Goal: Task Accomplishment & Management: Complete application form

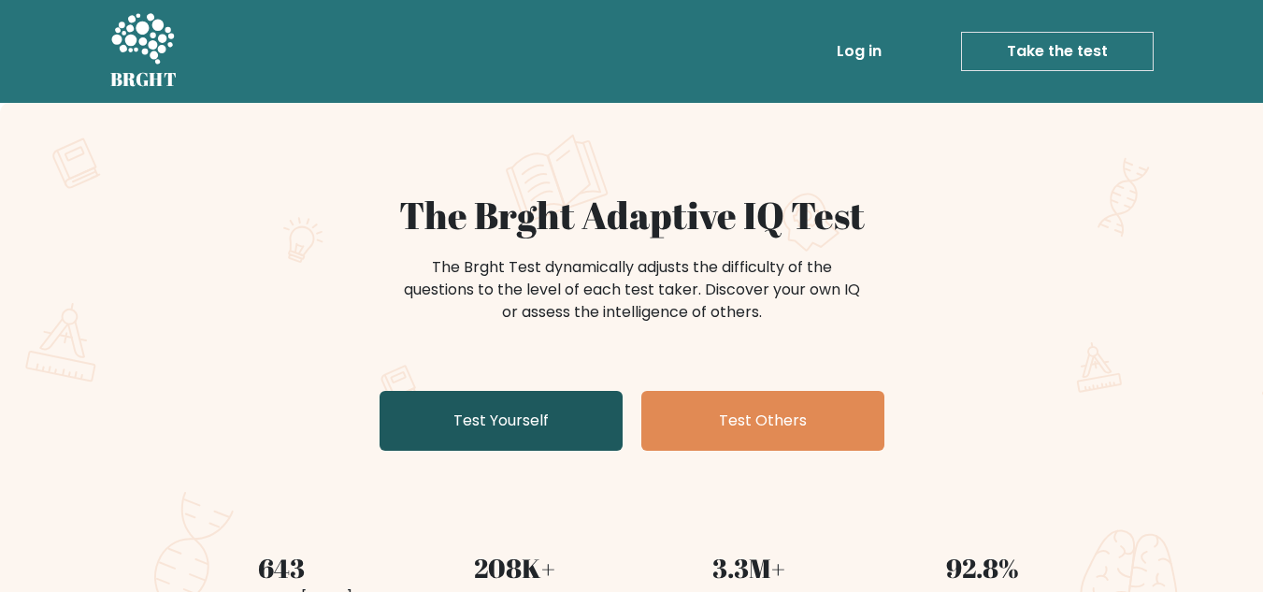
click at [499, 424] on link "Test Yourself" at bounding box center [501, 421] width 243 height 60
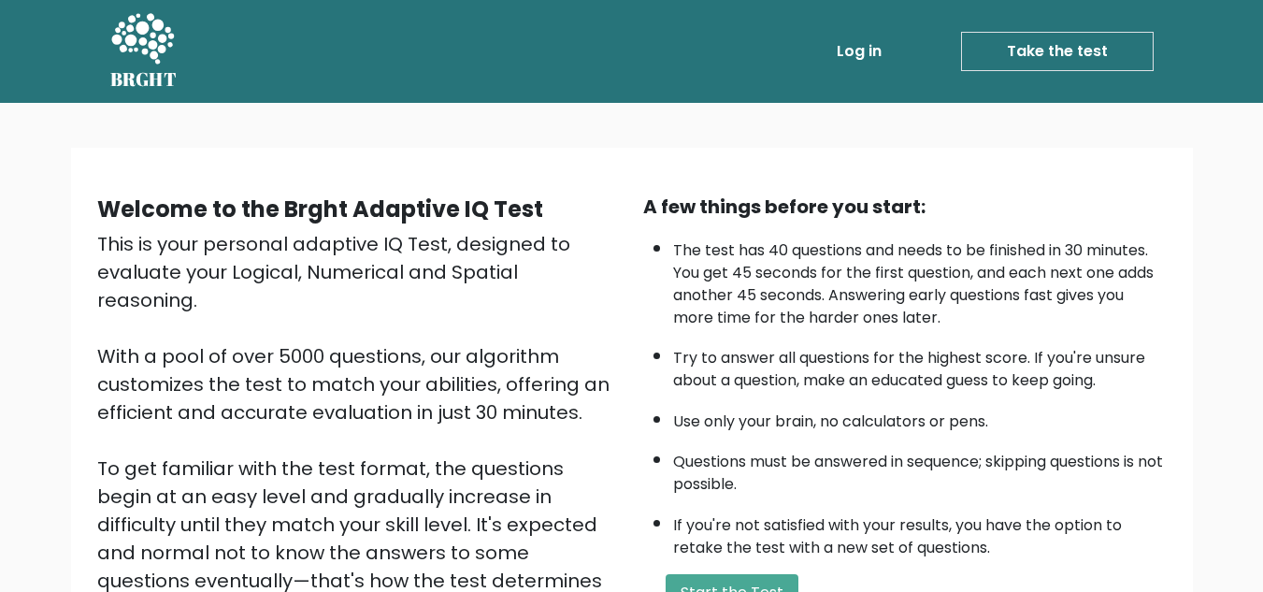
scroll to position [94, 0]
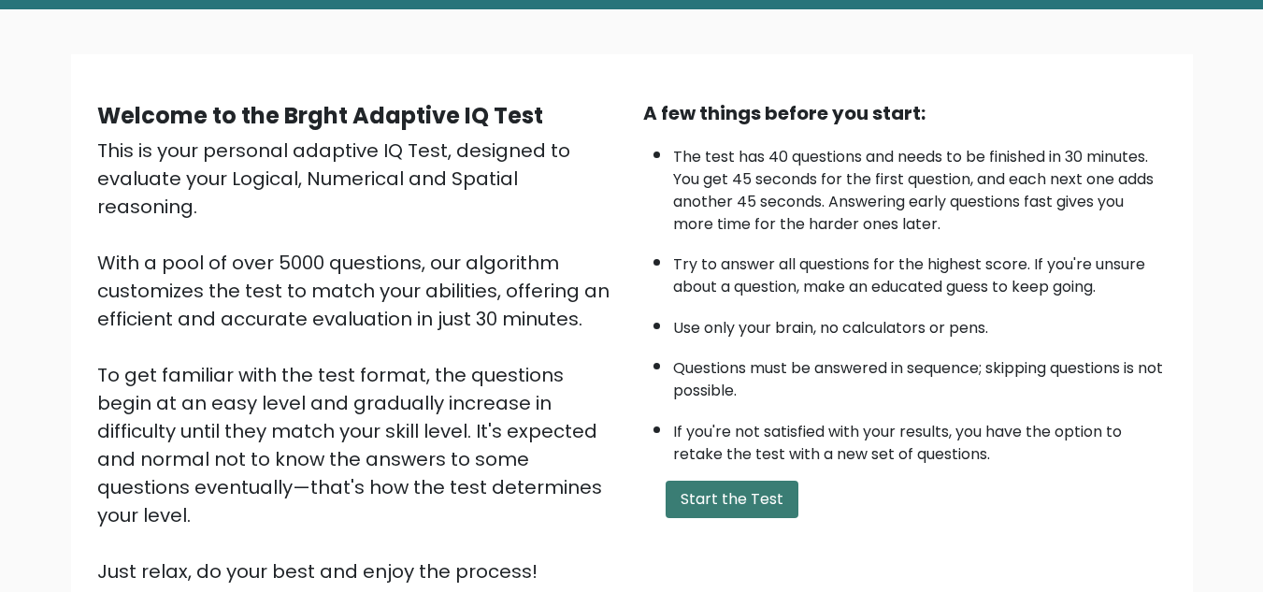
click at [727, 507] on button "Start the Test" at bounding box center [732, 499] width 133 height 37
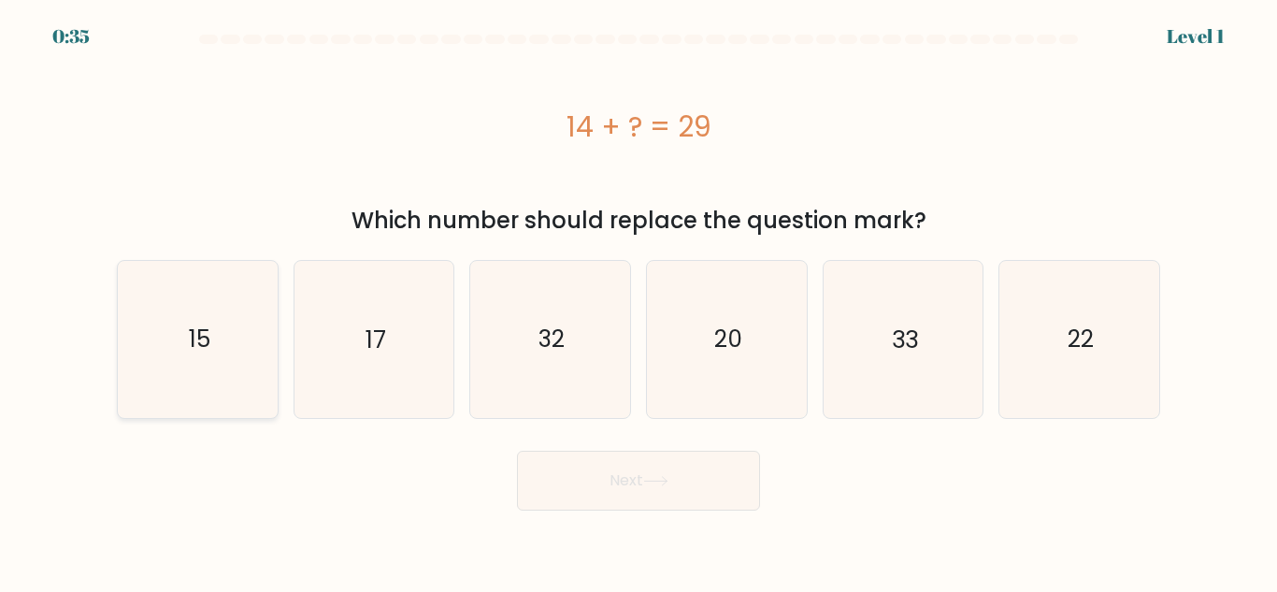
click at [202, 350] on text "15" at bounding box center [199, 339] width 22 height 33
click at [639, 301] on input "a. 15" at bounding box center [639, 298] width 1 height 5
radio input "true"
click at [676, 485] on button "Next" at bounding box center [638, 481] width 243 height 60
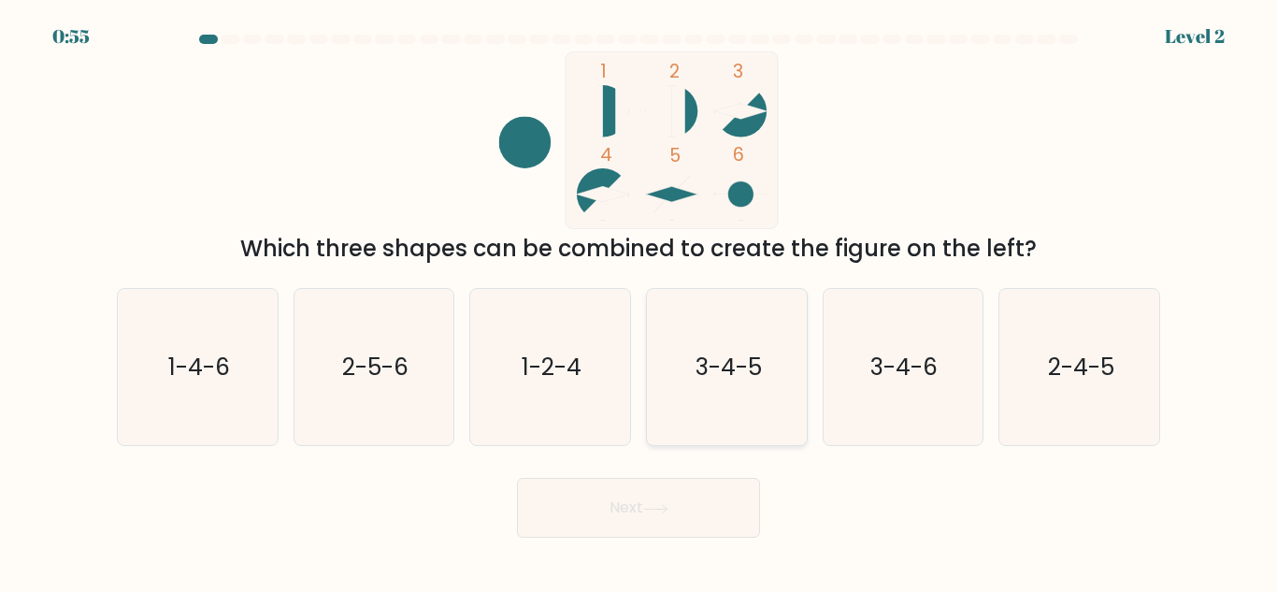
click at [739, 342] on icon "3-4-5" at bounding box center [727, 367] width 156 height 156
click at [640, 301] on input "d. 3-4-5" at bounding box center [639, 298] width 1 height 5
radio input "true"
click at [704, 501] on button "Next" at bounding box center [638, 508] width 243 height 60
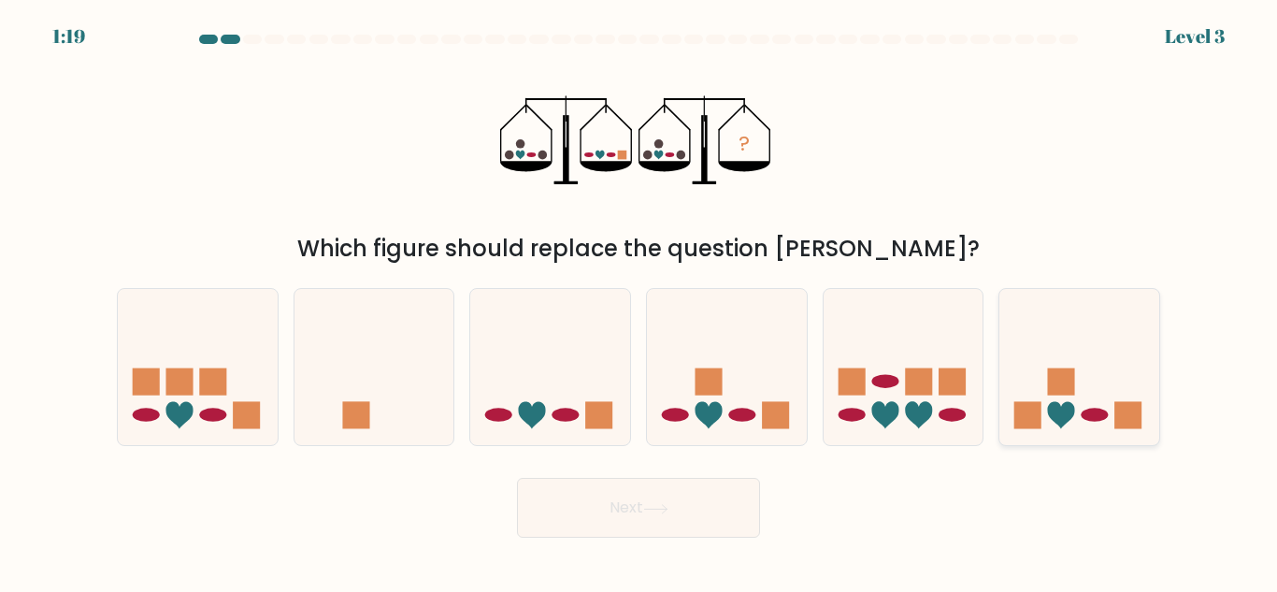
click at [1071, 367] on icon at bounding box center [1080, 367] width 160 height 132
click at [640, 301] on input "f." at bounding box center [639, 298] width 1 height 5
radio input "true"
click at [694, 509] on button "Next" at bounding box center [638, 508] width 243 height 60
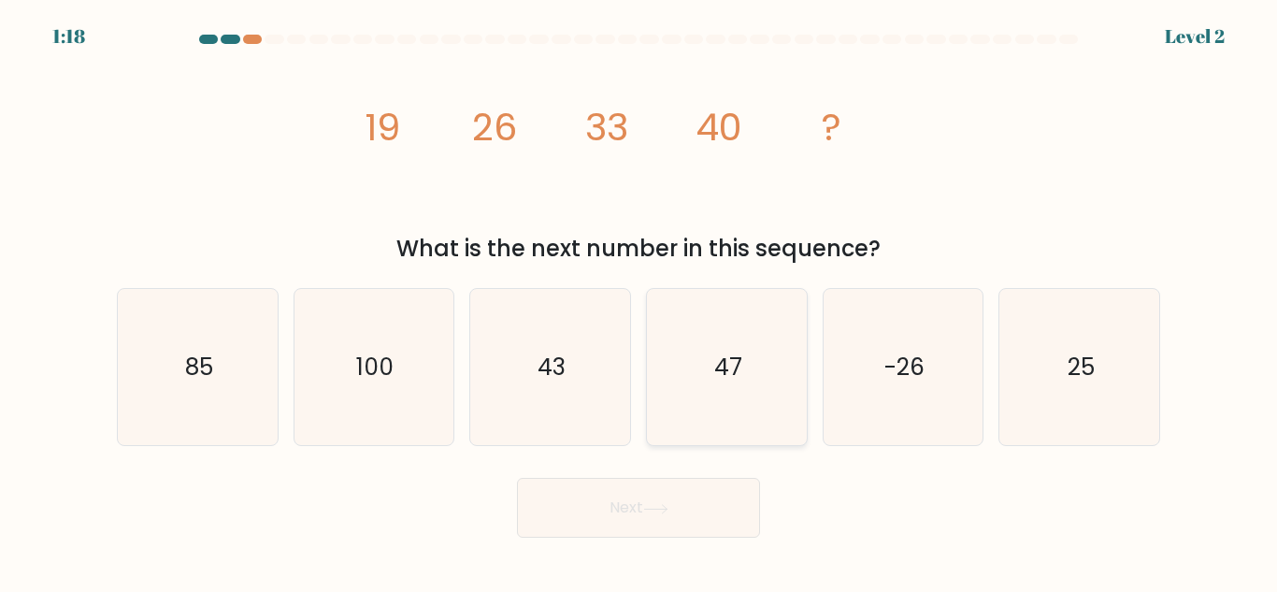
click at [748, 365] on icon "47" at bounding box center [727, 367] width 156 height 156
click at [640, 301] on input "d. 47" at bounding box center [639, 298] width 1 height 5
radio input "true"
click at [740, 508] on button "Next" at bounding box center [638, 508] width 243 height 60
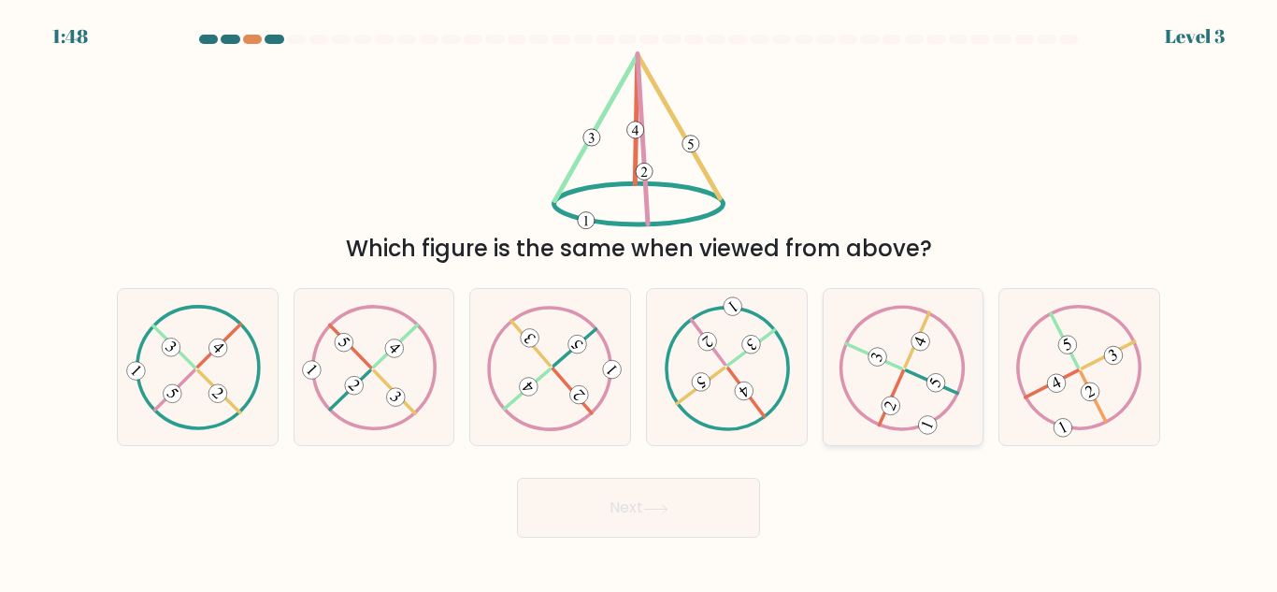
click at [891, 371] on icon at bounding box center [903, 367] width 126 height 125
click at [640, 301] on input "e." at bounding box center [639, 298] width 1 height 5
radio input "true"
click at [727, 369] on icon at bounding box center [727, 367] width 126 height 125
click at [640, 301] on input "d." at bounding box center [639, 298] width 1 height 5
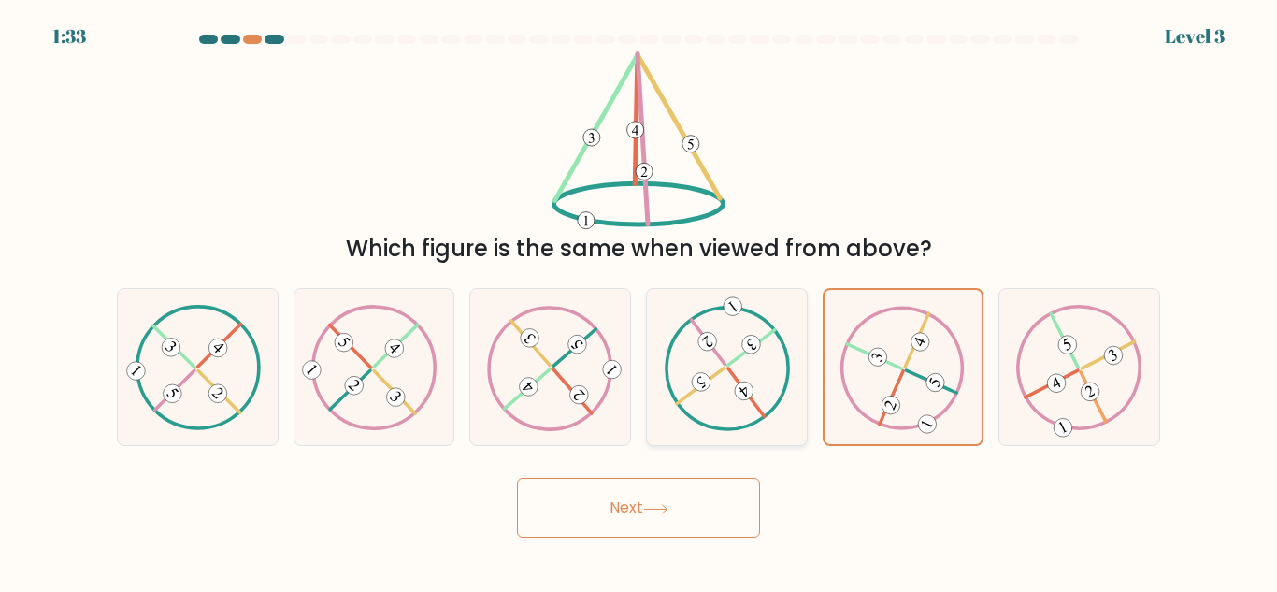
radio input "true"
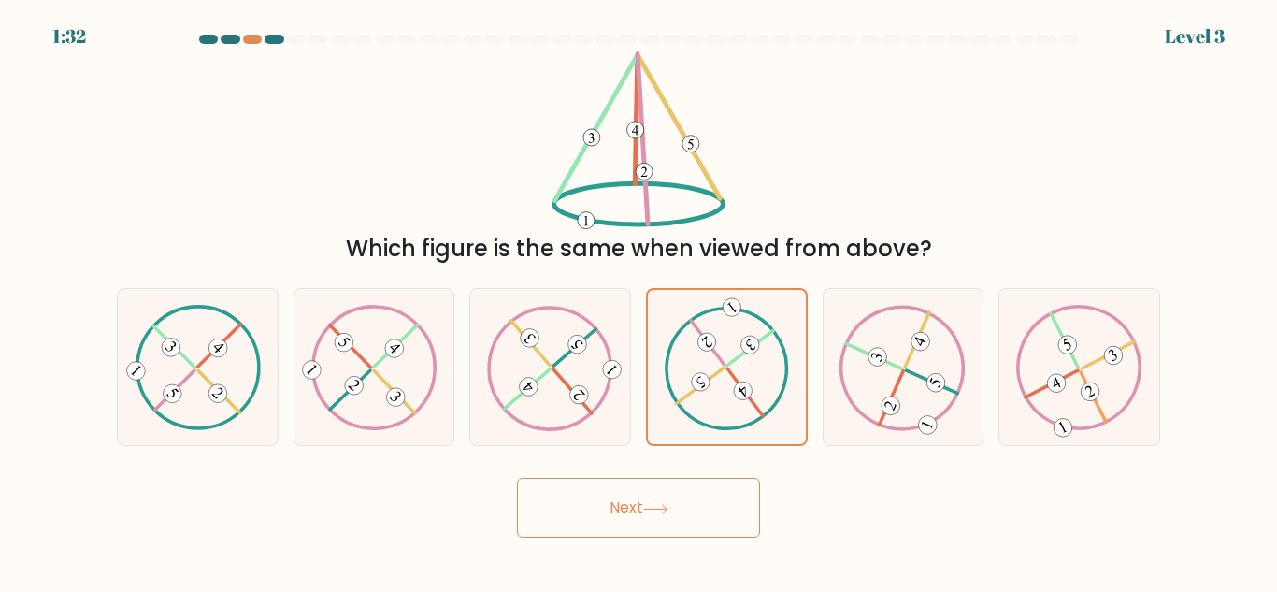
drag, startPoint x: 717, startPoint y: 511, endPoint x: 706, endPoint y: 575, distance: 65.5
click at [716, 512] on button "Next" at bounding box center [638, 508] width 243 height 60
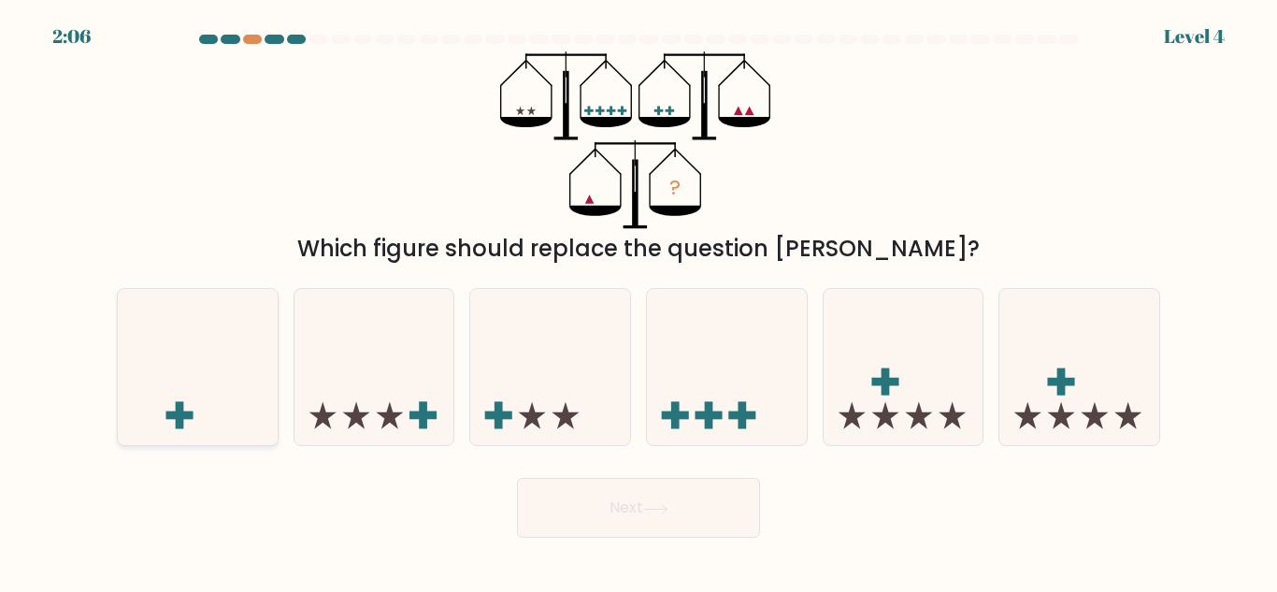
click at [222, 383] on icon at bounding box center [198, 367] width 160 height 132
click at [639, 301] on input "a." at bounding box center [639, 298] width 1 height 5
radio input "true"
click at [703, 536] on button "Next" at bounding box center [638, 508] width 243 height 60
click at [709, 513] on button "Next" at bounding box center [638, 508] width 243 height 60
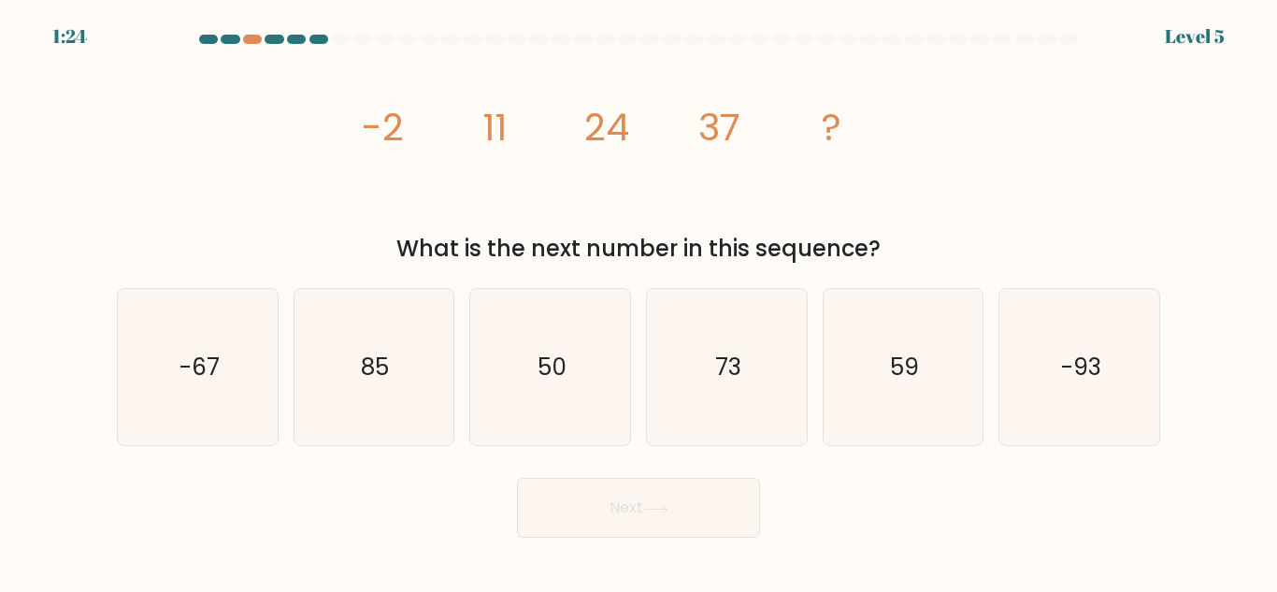
drag, startPoint x: 762, startPoint y: 370, endPoint x: 784, endPoint y: 473, distance: 105.1
click at [763, 370] on icon "73" at bounding box center [727, 367] width 156 height 156
click at [640, 301] on input "d. 73" at bounding box center [639, 298] width 1 height 5
radio input "true"
click at [736, 519] on button "Next" at bounding box center [638, 508] width 243 height 60
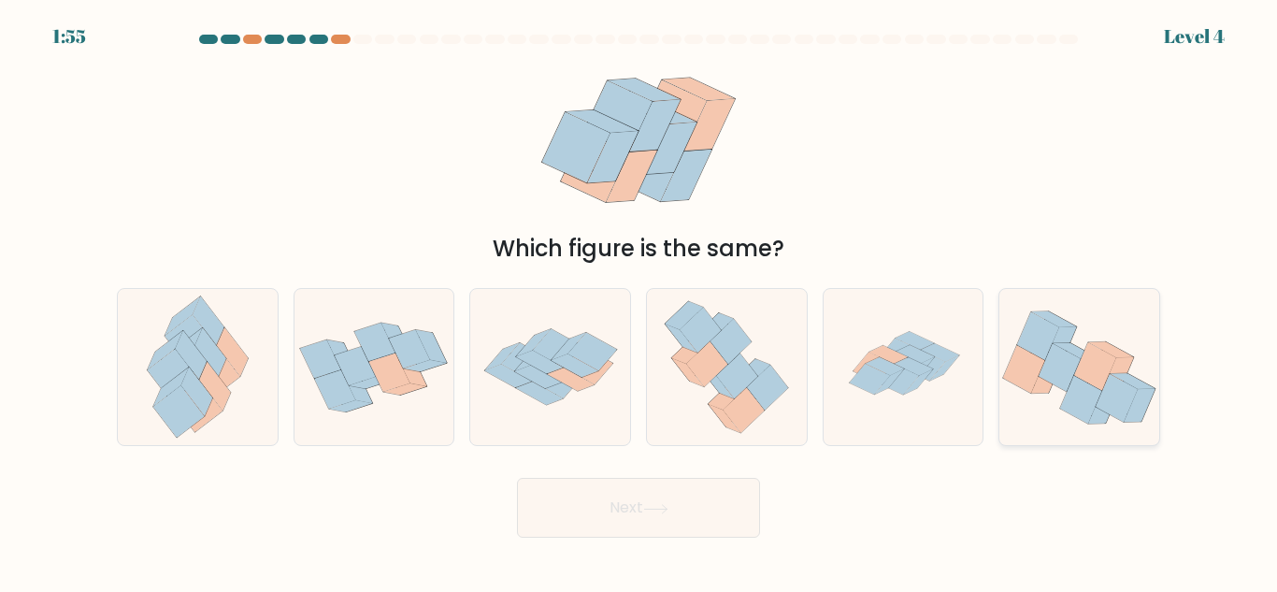
click at [1072, 378] on icon at bounding box center [1060, 367] width 42 height 48
click at [640, 301] on input "f." at bounding box center [639, 298] width 1 height 5
radio input "true"
click at [727, 520] on button "Next" at bounding box center [638, 508] width 243 height 60
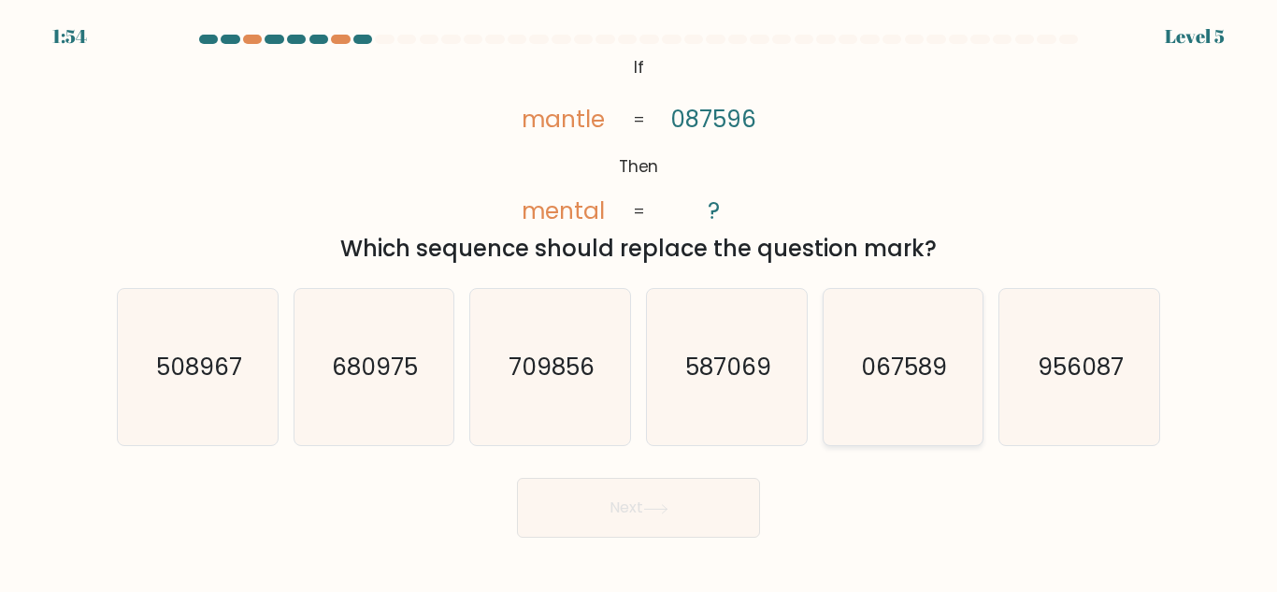
click at [921, 399] on icon "067589" at bounding box center [903, 367] width 156 height 156
click at [640, 301] on input "e. 067589" at bounding box center [639, 298] width 1 height 5
radio input "true"
click at [706, 526] on button "Next" at bounding box center [638, 508] width 243 height 60
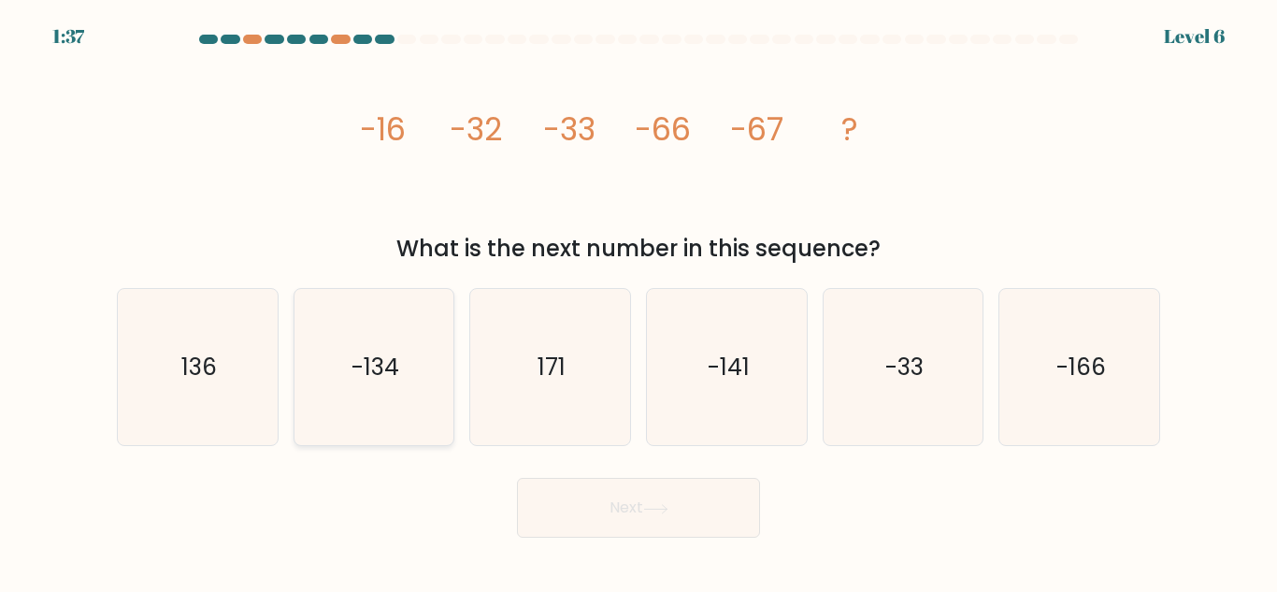
drag, startPoint x: 859, startPoint y: 432, endPoint x: 358, endPoint y: 371, distance: 504.9
click at [359, 361] on text "-134" at bounding box center [376, 367] width 48 height 33
click at [639, 301] on input "b. -134" at bounding box center [639, 298] width 1 height 5
radio input "true"
click at [667, 502] on button "Next" at bounding box center [638, 508] width 243 height 60
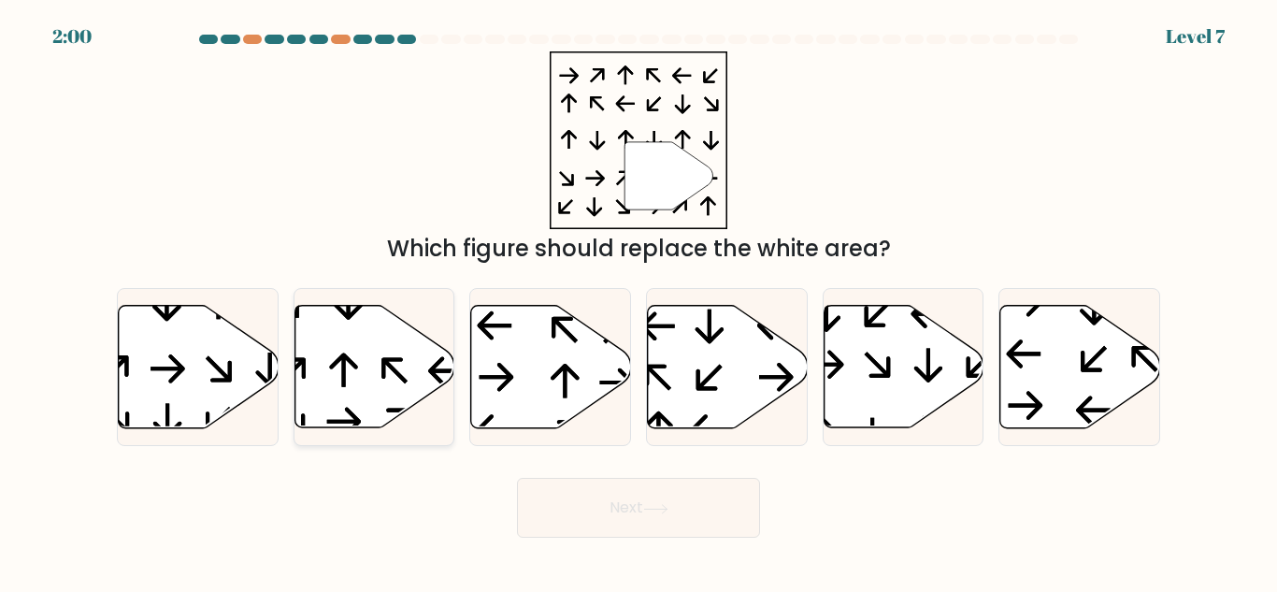
click at [372, 372] on icon at bounding box center [375, 367] width 160 height 122
click at [639, 301] on input "b." at bounding box center [639, 298] width 1 height 5
radio input "true"
click at [684, 505] on button "Next" at bounding box center [638, 508] width 243 height 60
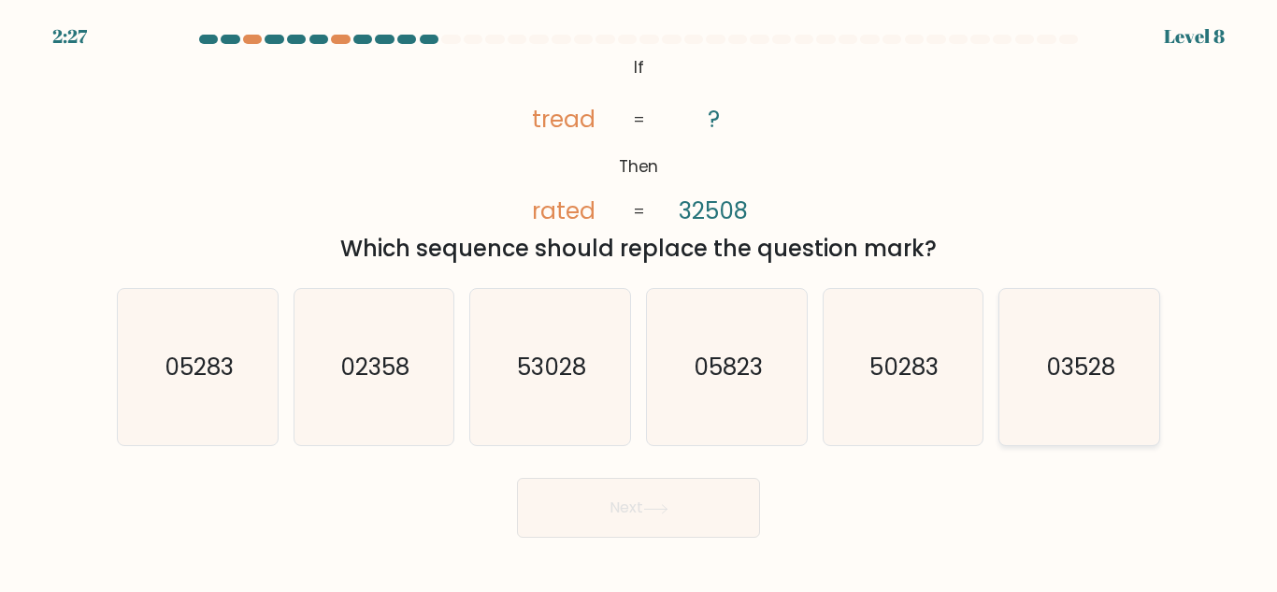
click at [1090, 359] on text "03528" at bounding box center [1080, 367] width 69 height 33
click at [640, 301] on input "f. 03528" at bounding box center [639, 298] width 1 height 5
radio input "true"
click at [711, 512] on button "Next" at bounding box center [638, 508] width 243 height 60
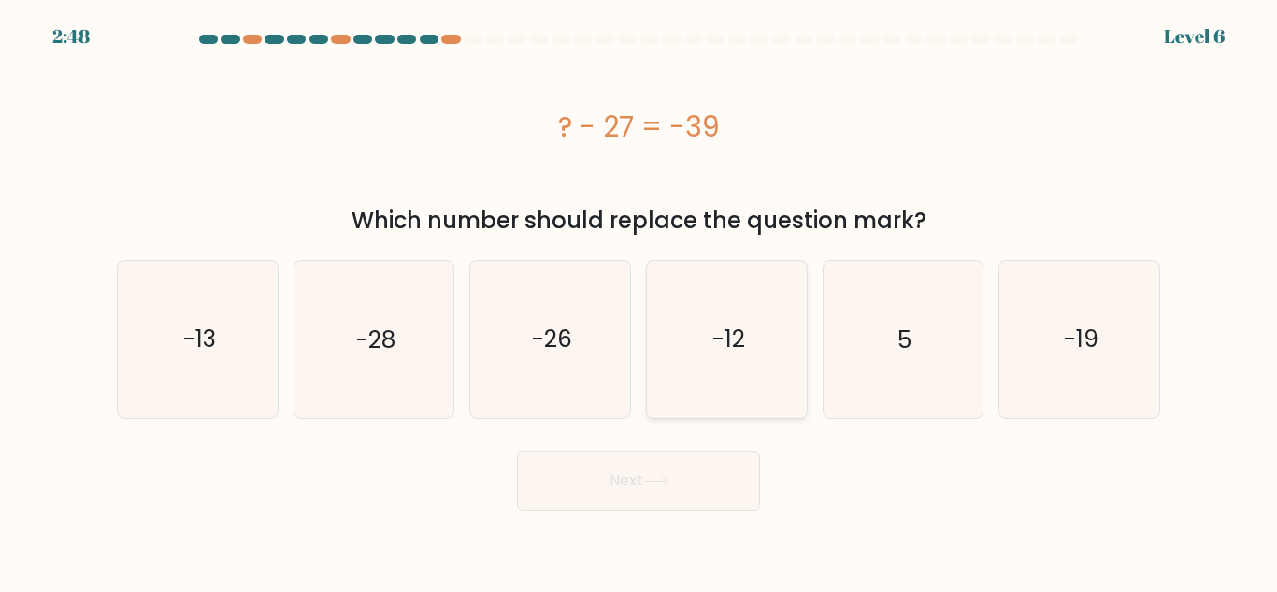
click at [756, 351] on icon "-12" at bounding box center [727, 339] width 156 height 156
click at [640, 301] on input "d. -12" at bounding box center [639, 298] width 1 height 5
radio input "true"
click at [742, 344] on text "-12" at bounding box center [728, 339] width 33 height 33
click at [640, 301] on input "d. -12" at bounding box center [639, 298] width 1 height 5
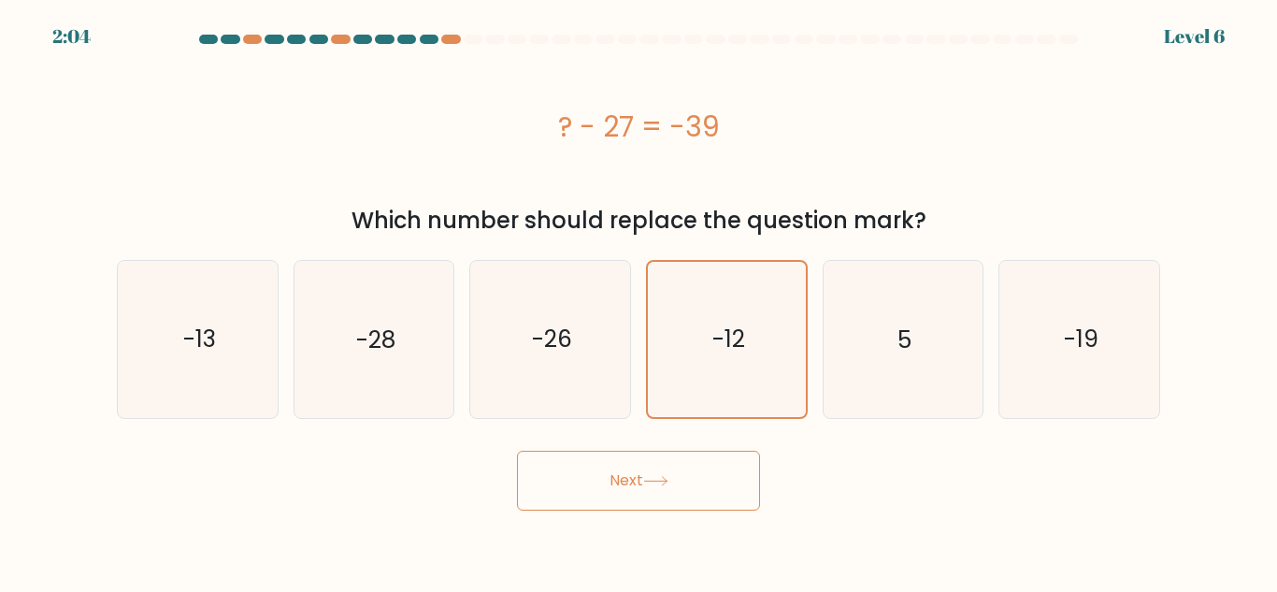
click at [711, 494] on button "Next" at bounding box center [638, 481] width 243 height 60
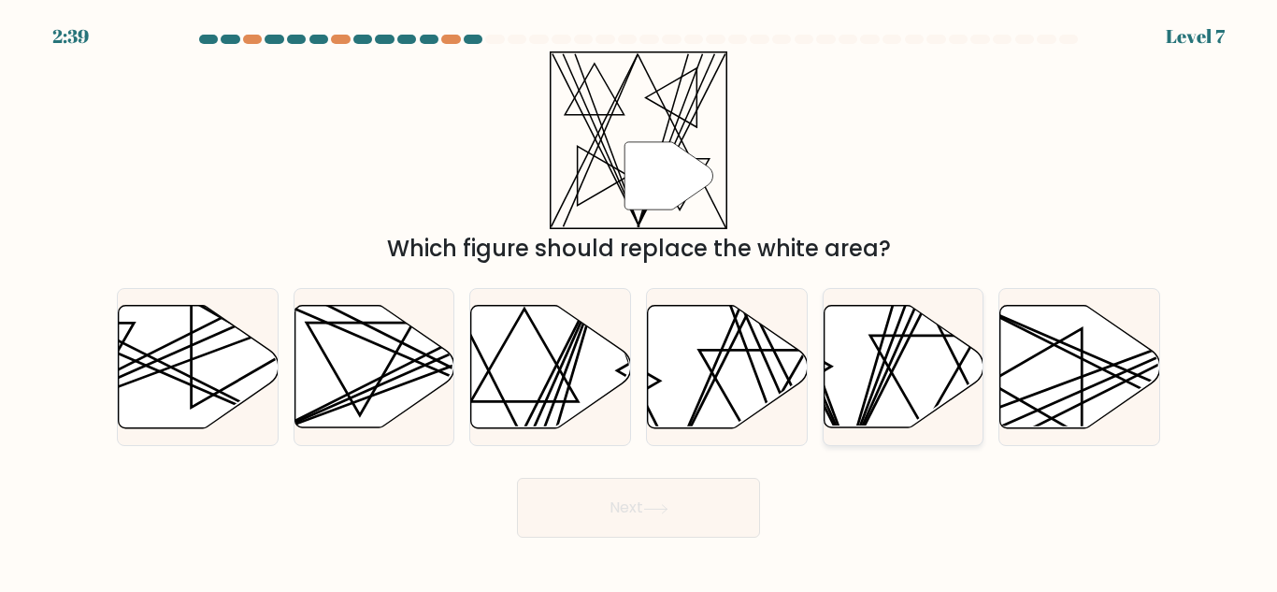
click at [953, 353] on line at bounding box center [928, 305] width 161 height 316
click at [640, 301] on input "e." at bounding box center [639, 298] width 1 height 5
radio input "true"
click at [773, 494] on div "Next" at bounding box center [639, 502] width 1066 height 69
click at [697, 500] on button "Next" at bounding box center [638, 508] width 243 height 60
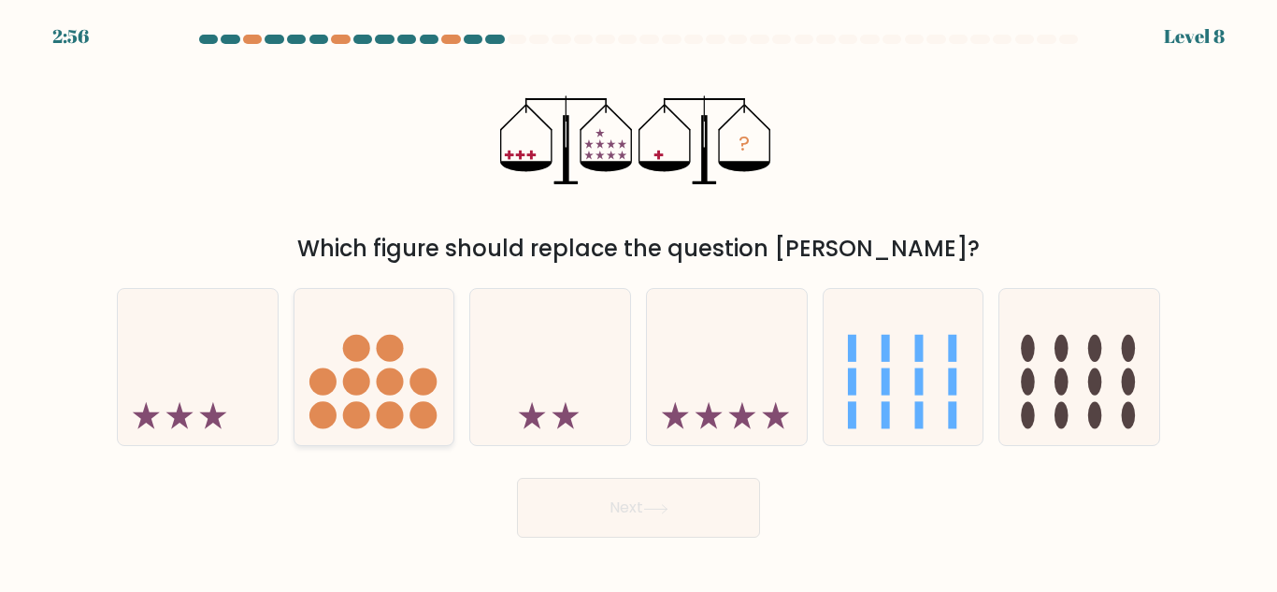
click at [403, 413] on circle at bounding box center [389, 415] width 27 height 27
click at [639, 301] on input "b." at bounding box center [639, 298] width 1 height 5
radio input "true"
click at [630, 491] on button "Next" at bounding box center [638, 508] width 243 height 60
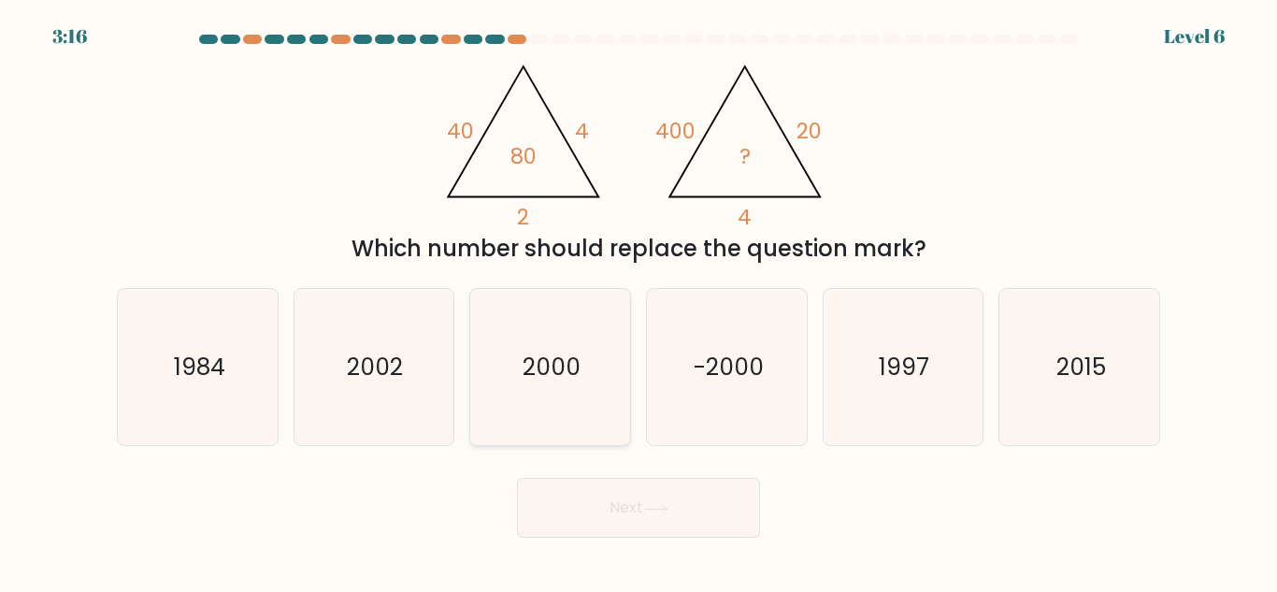
click at [561, 396] on icon "2000" at bounding box center [550, 367] width 156 height 156
click at [639, 301] on input "c. 2000" at bounding box center [639, 298] width 1 height 5
radio input "true"
click at [746, 521] on button "Next" at bounding box center [638, 508] width 243 height 60
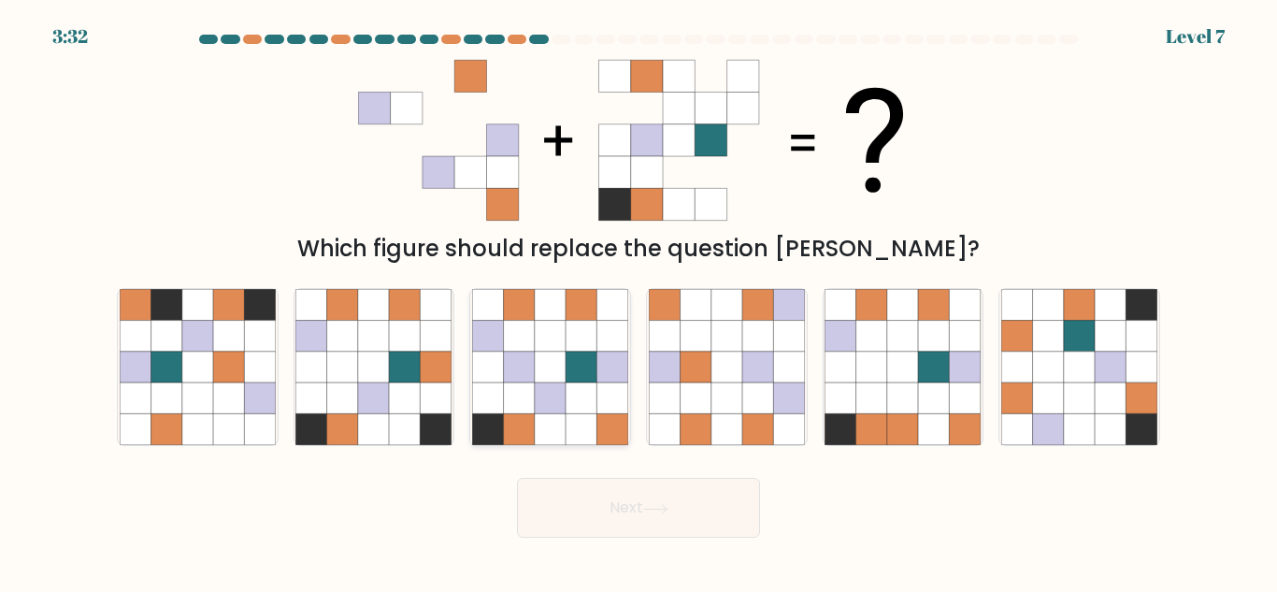
click at [570, 380] on icon at bounding box center [581, 367] width 31 height 31
click at [639, 301] on input "c." at bounding box center [639, 298] width 1 height 5
radio input "true"
click at [604, 499] on button "Next" at bounding box center [638, 508] width 243 height 60
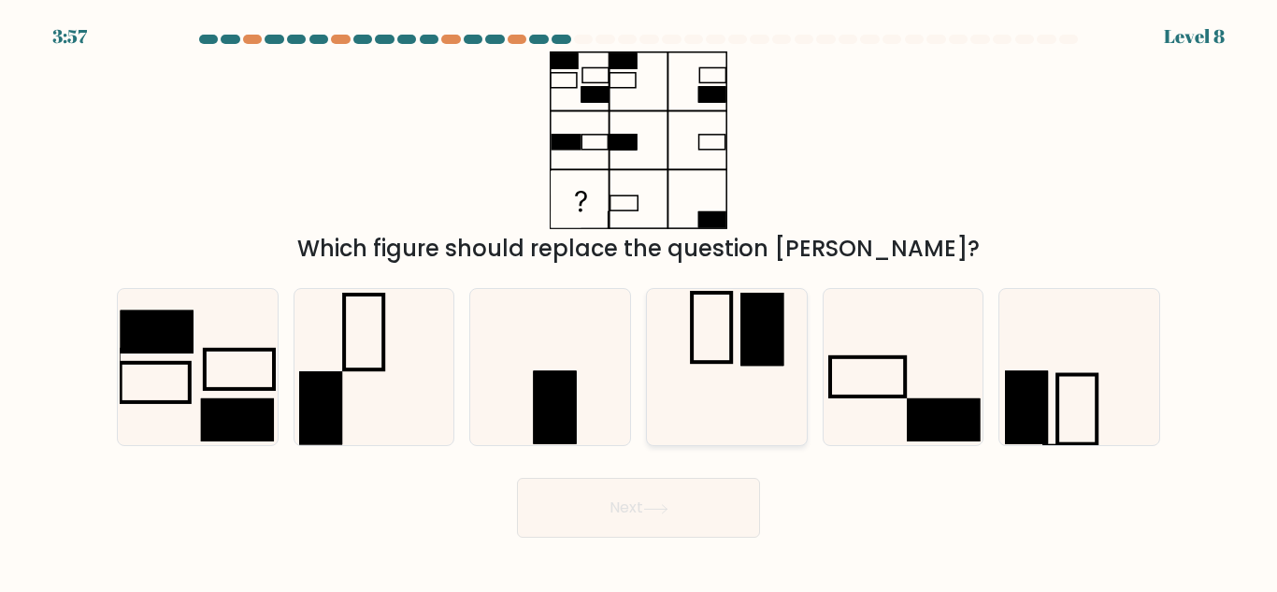
click at [766, 356] on rect at bounding box center [762, 329] width 43 height 73
click at [640, 301] on input "d." at bounding box center [639, 298] width 1 height 5
radio input "true"
click at [694, 489] on button "Next" at bounding box center [638, 508] width 243 height 60
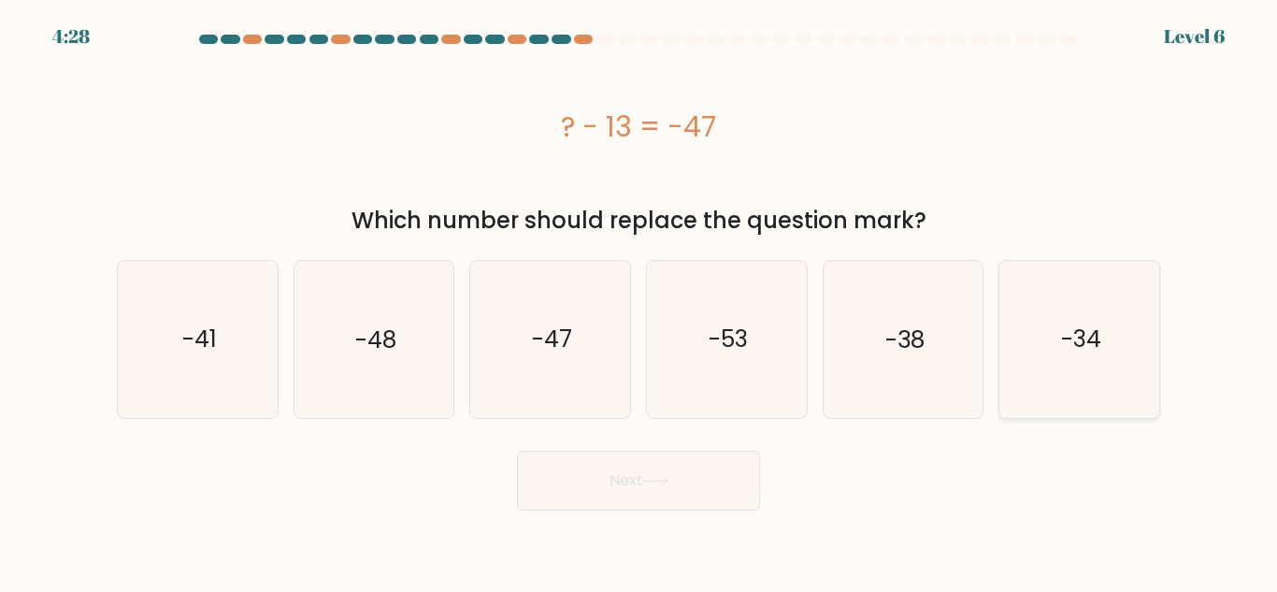
click at [1116, 314] on icon "-34" at bounding box center [1079, 339] width 156 height 156
click at [640, 301] on input "f. -34" at bounding box center [639, 298] width 1 height 5
radio input "true"
click at [669, 477] on icon at bounding box center [655, 481] width 25 height 10
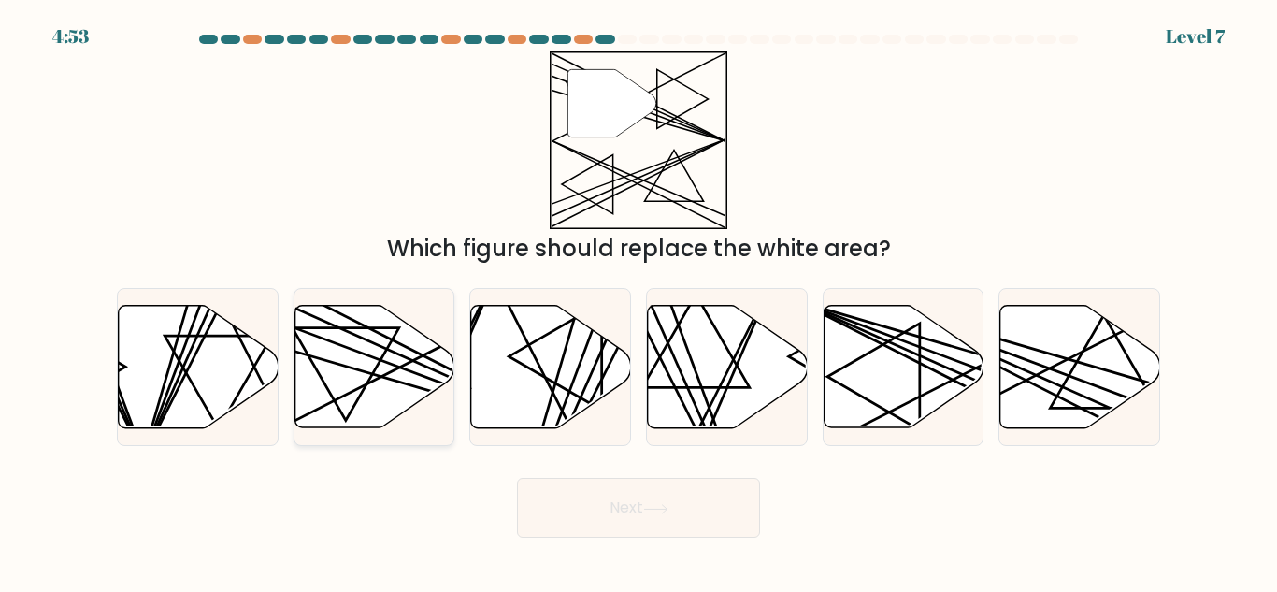
click at [374, 364] on icon at bounding box center [375, 367] width 160 height 122
click at [639, 301] on input "b." at bounding box center [639, 298] width 1 height 5
radio input "true"
click at [674, 489] on button "Next" at bounding box center [638, 508] width 243 height 60
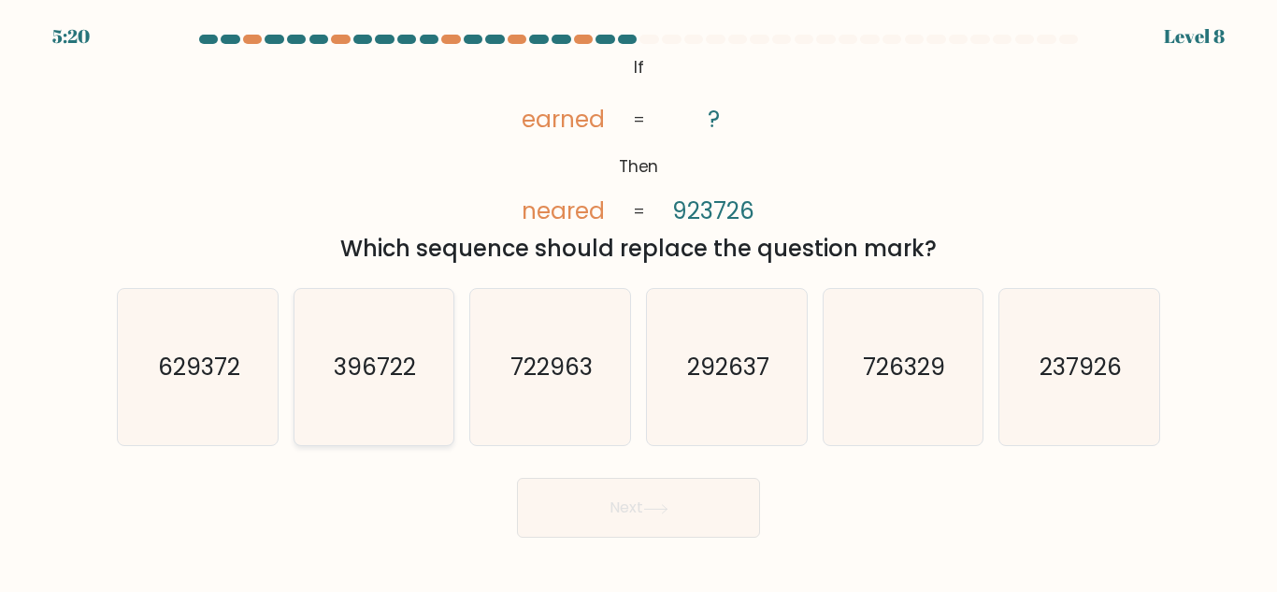
click at [367, 379] on text "396722" at bounding box center [376, 367] width 82 height 33
click at [639, 301] on input "b. 396722" at bounding box center [639, 298] width 1 height 5
radio input "true"
click at [433, 376] on icon "396722" at bounding box center [373, 367] width 154 height 154
click at [639, 301] on input "b. 396722" at bounding box center [639, 298] width 1 height 5
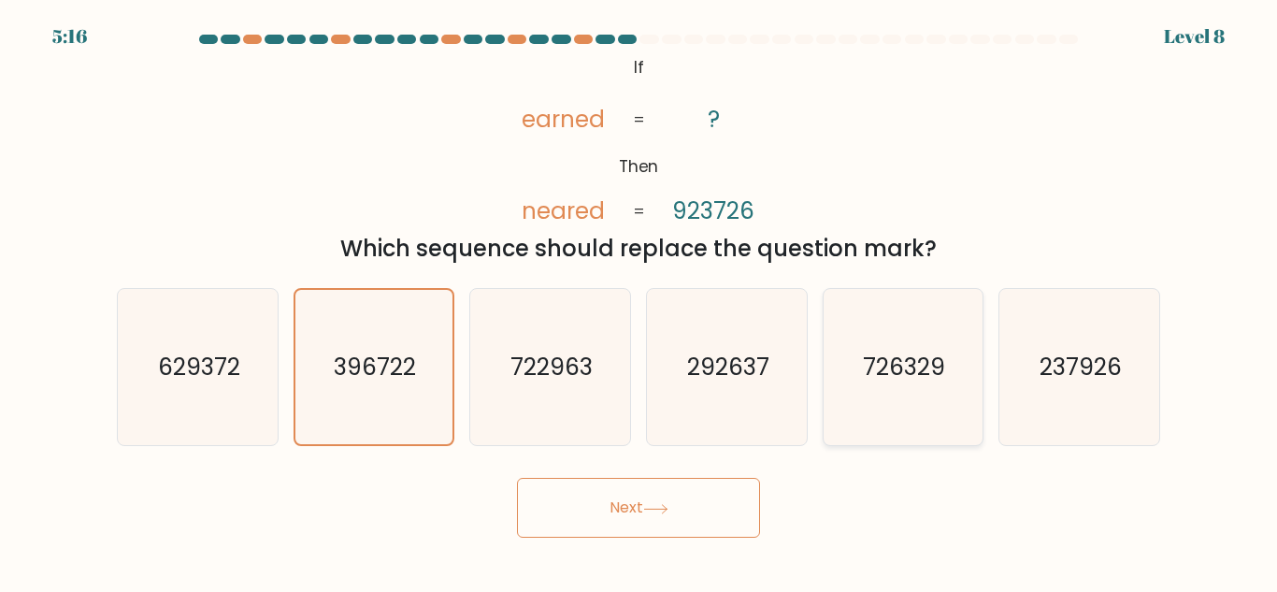
click at [891, 360] on text "726329" at bounding box center [905, 367] width 82 height 33
click at [640, 301] on input "e. 726329" at bounding box center [639, 298] width 1 height 5
radio input "true"
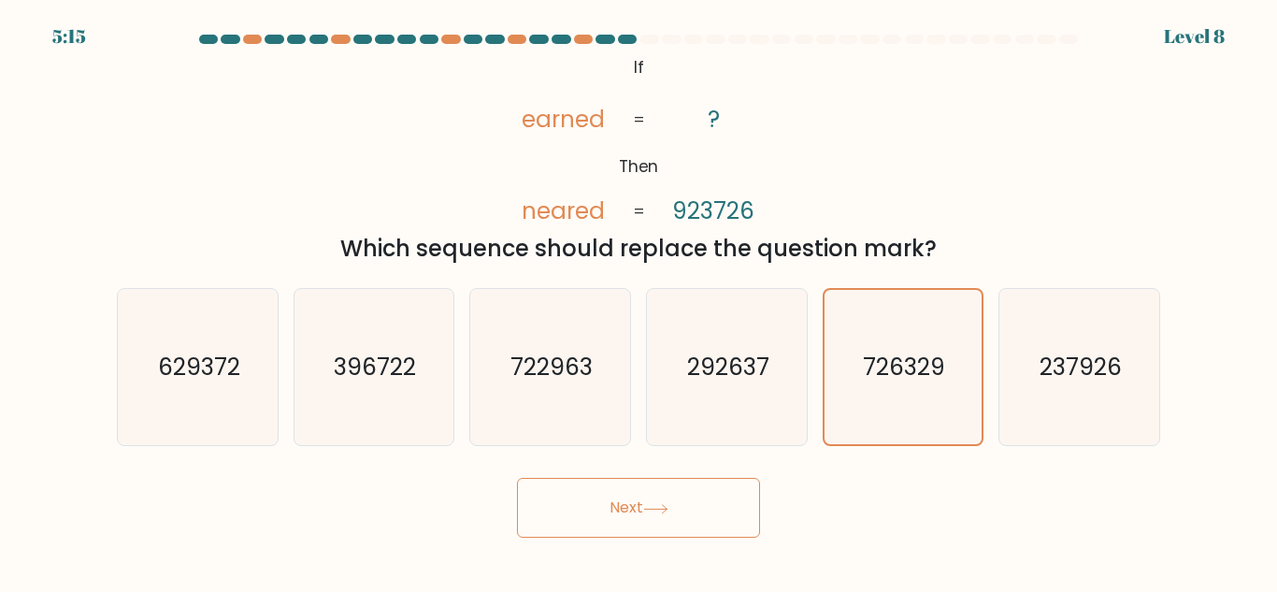
click at [714, 518] on button "Next" at bounding box center [638, 508] width 243 height 60
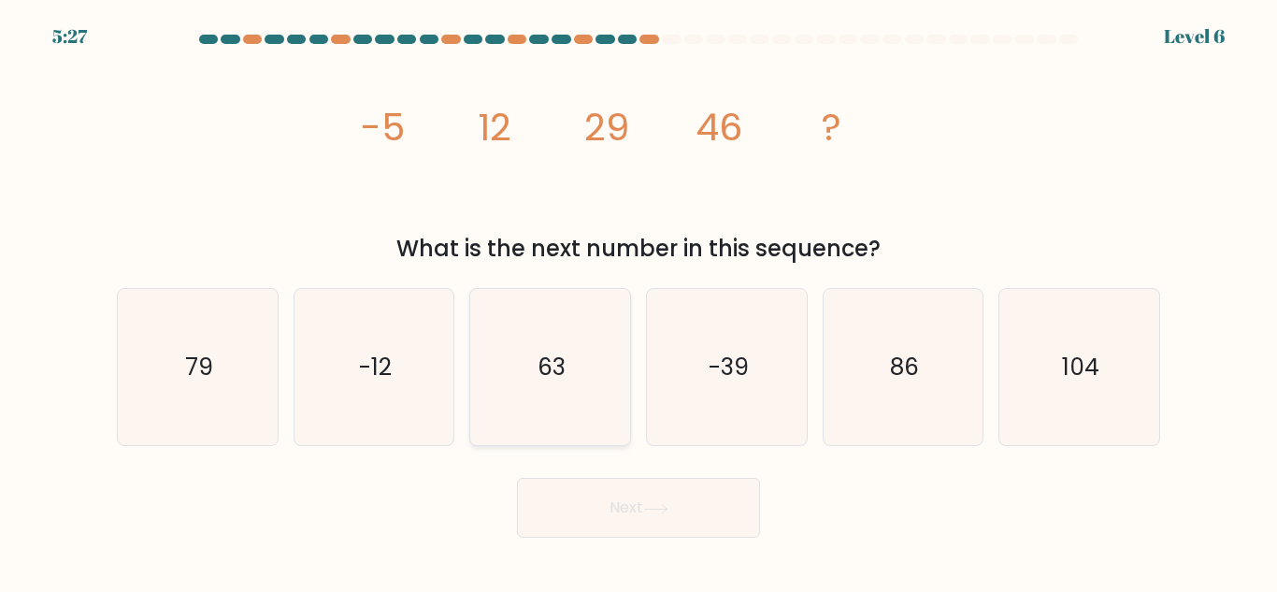
click at [533, 364] on icon "63" at bounding box center [550, 367] width 156 height 156
click at [639, 301] on input "c. 63" at bounding box center [639, 298] width 1 height 5
radio input "true"
click at [669, 513] on icon at bounding box center [655, 509] width 25 height 10
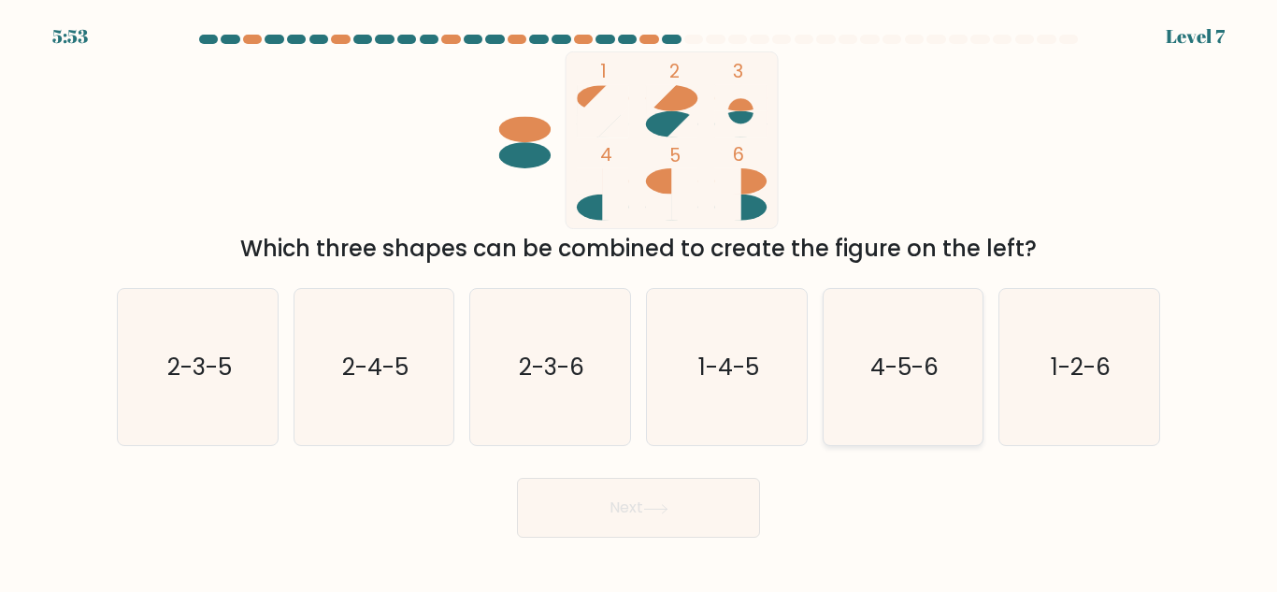
click at [928, 366] on text "4-5-6" at bounding box center [905, 367] width 68 height 33
click at [640, 301] on input "e. 4-5-6" at bounding box center [639, 298] width 1 height 5
radio input "true"
click at [666, 506] on icon at bounding box center [655, 509] width 25 height 10
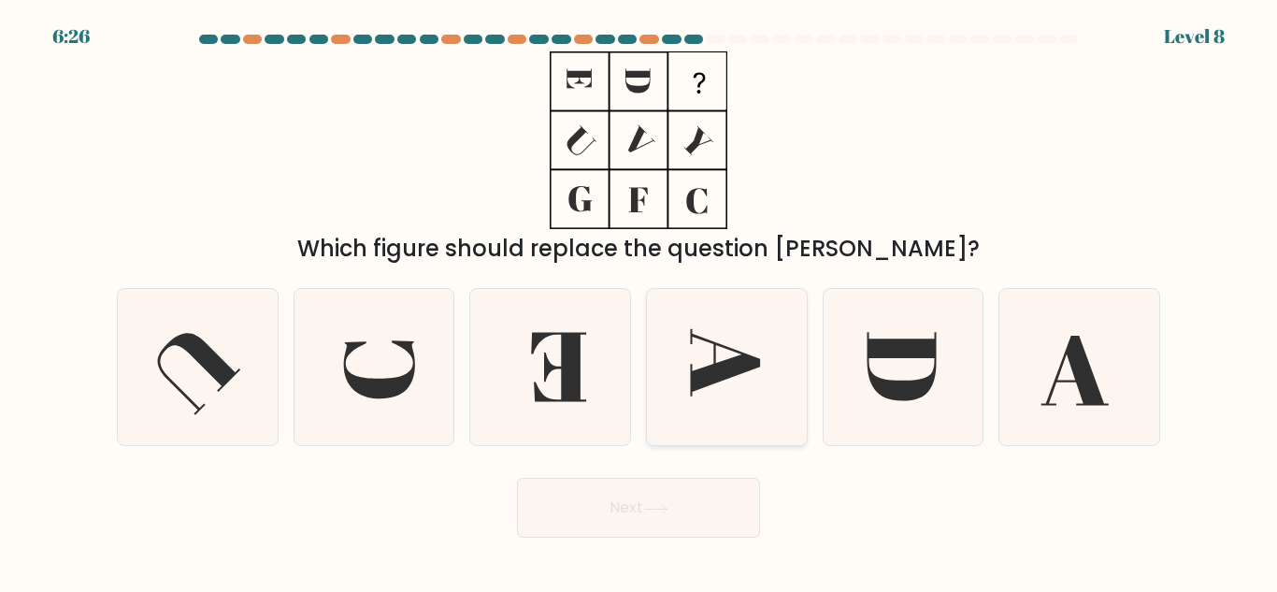
click at [704, 368] on icon at bounding box center [725, 362] width 70 height 67
click at [640, 301] on input "d." at bounding box center [639, 298] width 1 height 5
radio input "true"
click at [739, 518] on button "Next" at bounding box center [638, 508] width 243 height 60
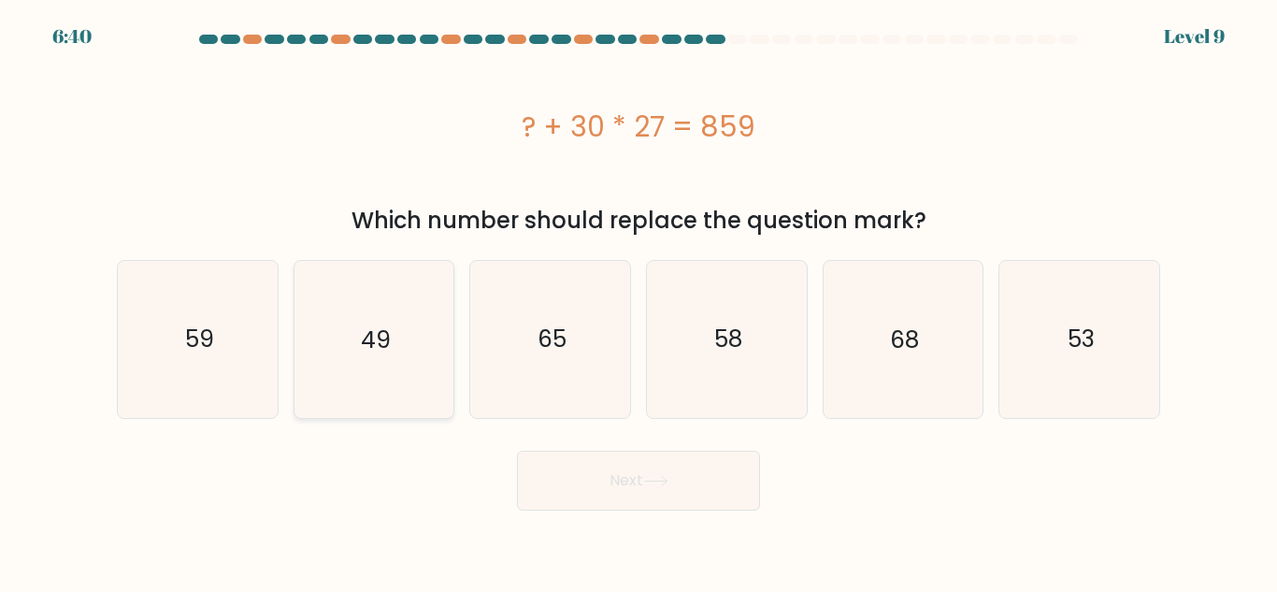
click at [382, 343] on text "49" at bounding box center [376, 339] width 30 height 33
click at [639, 301] on input "b. 49" at bounding box center [639, 298] width 1 height 5
radio input "true"
click at [722, 494] on button "Next" at bounding box center [638, 481] width 243 height 60
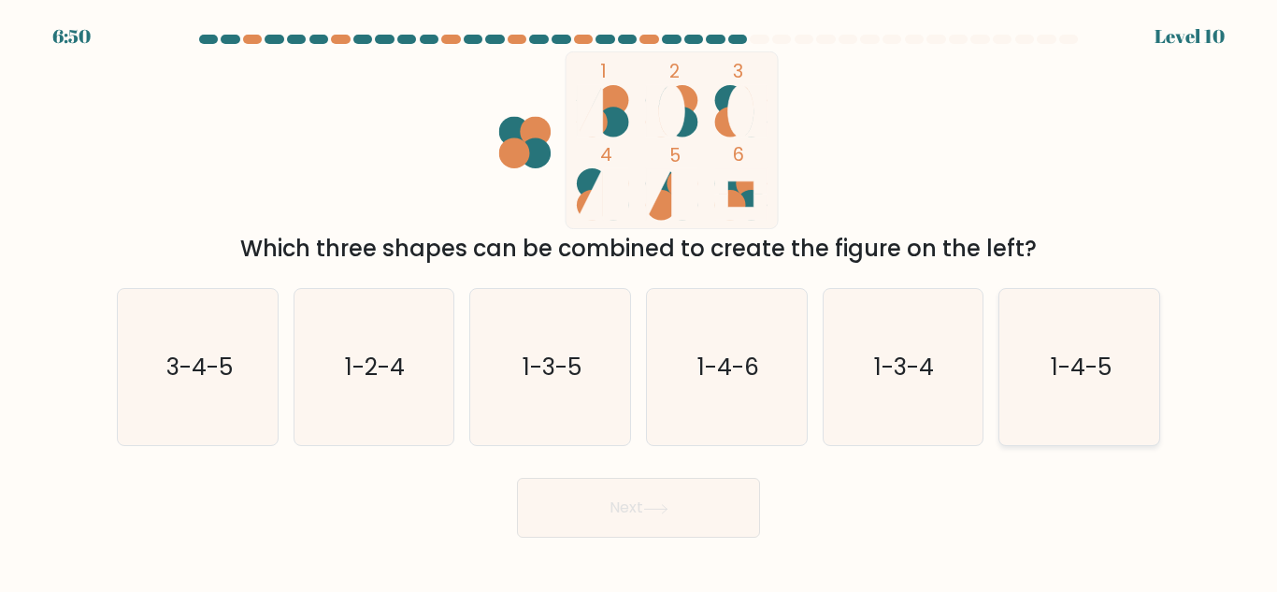
click at [1109, 393] on icon "1-4-5" at bounding box center [1079, 367] width 156 height 156
click at [640, 301] on input "f. 1-4-5" at bounding box center [639, 298] width 1 height 5
radio input "true"
click at [722, 516] on button "Next" at bounding box center [638, 508] width 243 height 60
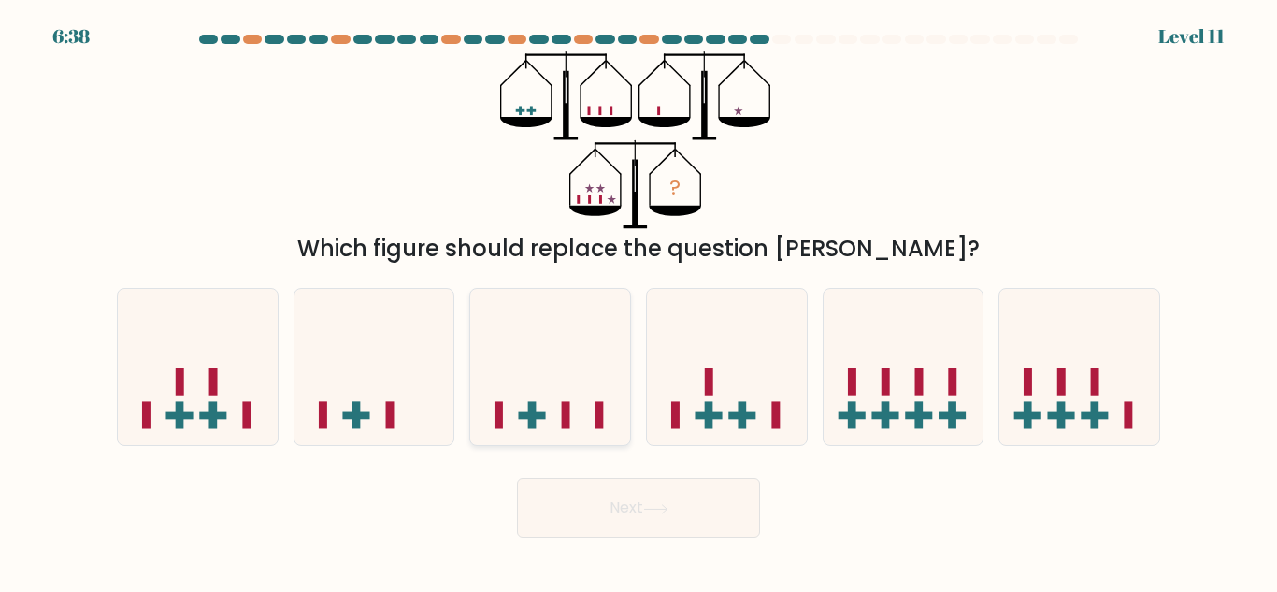
click at [497, 378] on icon at bounding box center [550, 367] width 160 height 132
click at [639, 301] on input "c." at bounding box center [639, 298] width 1 height 5
radio input "true"
click at [601, 498] on button "Next" at bounding box center [638, 508] width 243 height 60
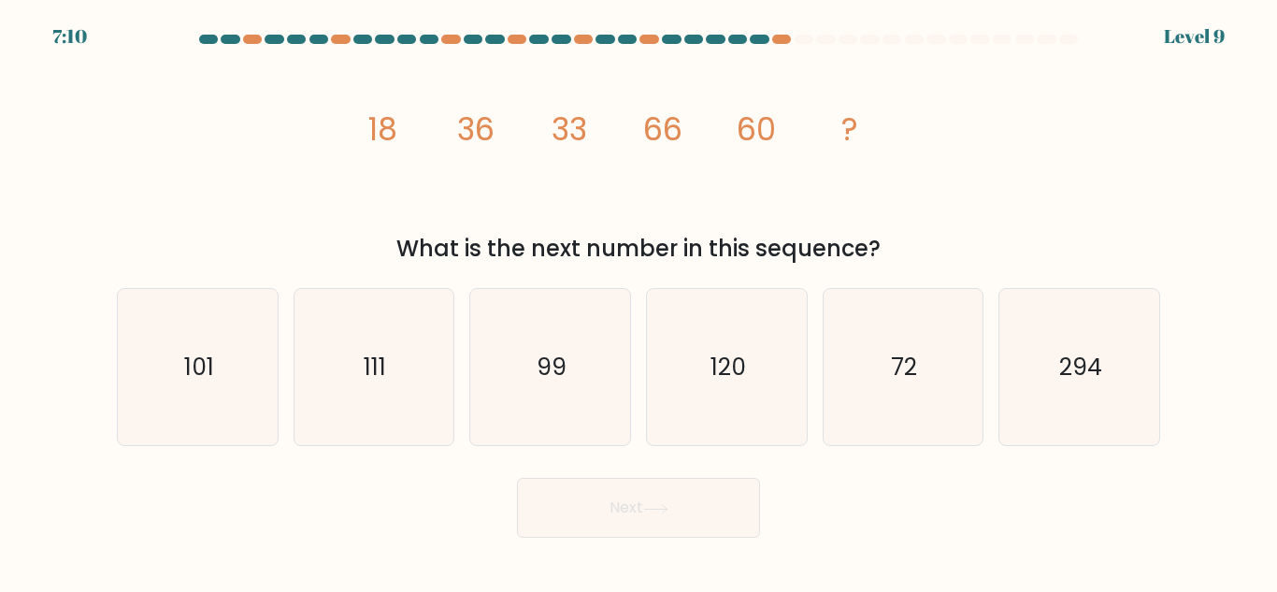
click at [795, 211] on icon "image/svg+xml 18 36 33 66 60 ?" at bounding box center [638, 140] width 561 height 178
click at [731, 382] on text "120" at bounding box center [729, 367] width 36 height 33
click at [640, 301] on input "d. 120" at bounding box center [639, 298] width 1 height 5
radio input "true"
click at [716, 509] on button "Next" at bounding box center [638, 508] width 243 height 60
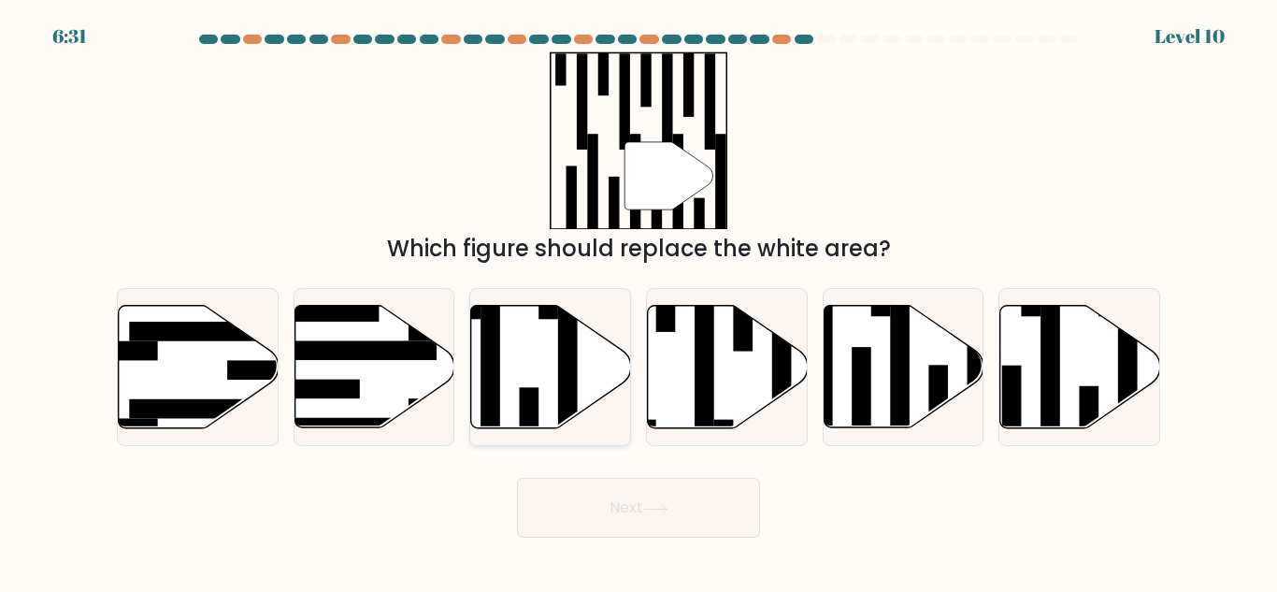
click at [536, 370] on icon at bounding box center [551, 367] width 160 height 122
click at [639, 301] on input "c." at bounding box center [639, 298] width 1 height 5
radio input "true"
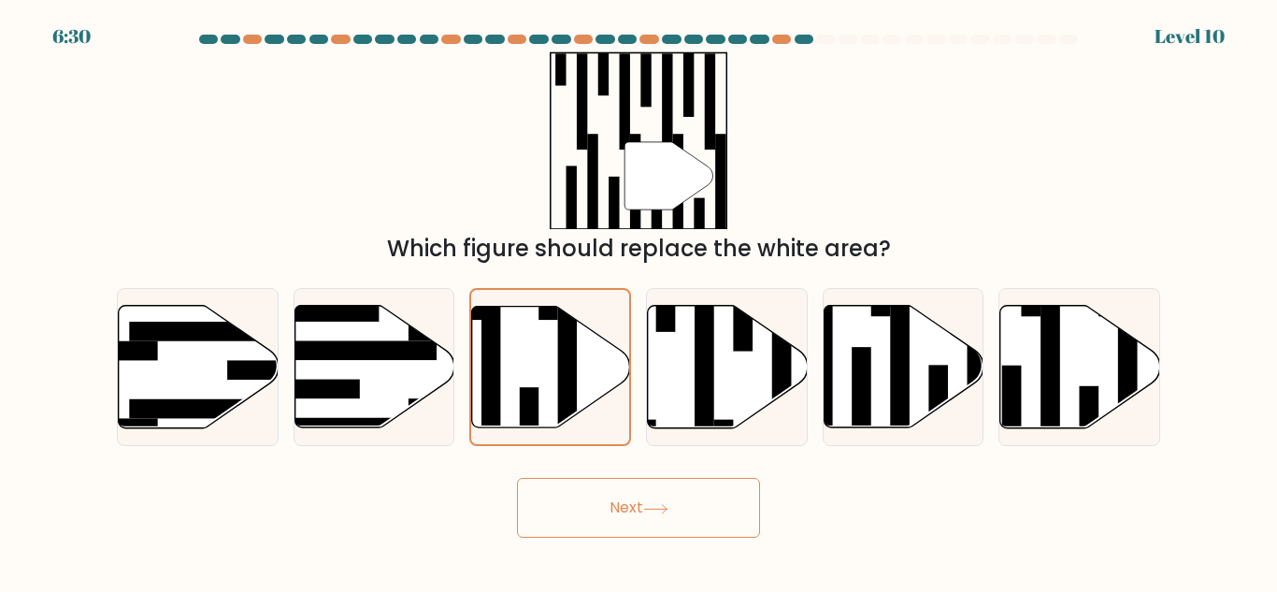
click at [674, 510] on button "Next" at bounding box center [638, 508] width 243 height 60
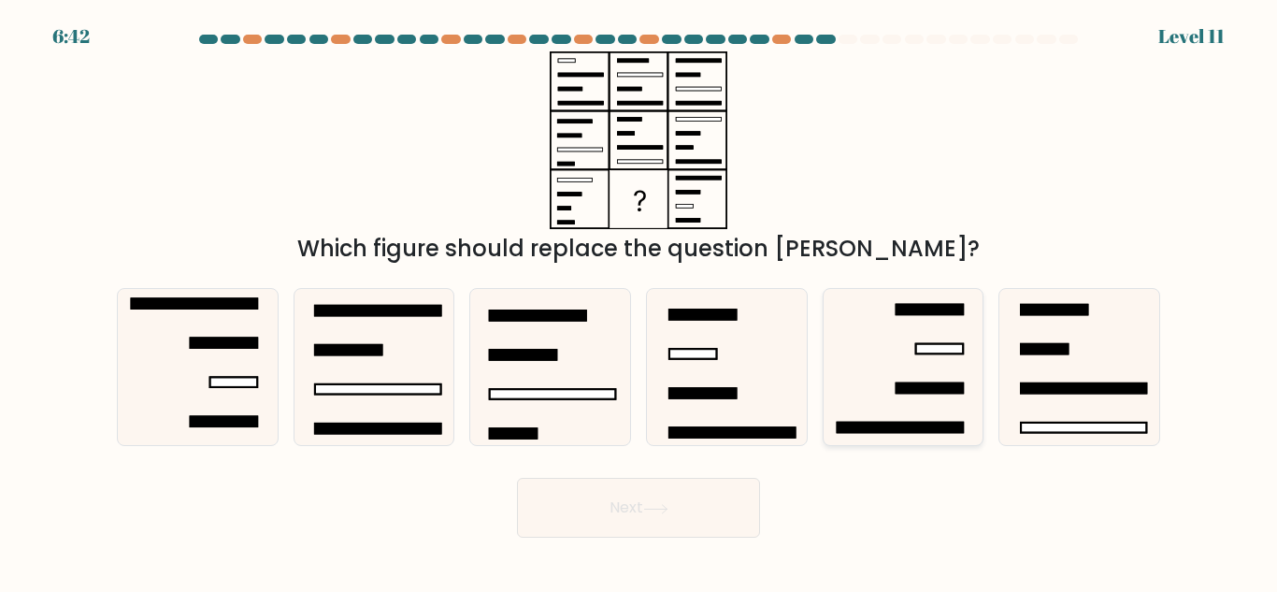
click at [926, 359] on icon at bounding box center [903, 367] width 156 height 156
click at [640, 301] on input "e." at bounding box center [639, 298] width 1 height 5
radio input "true"
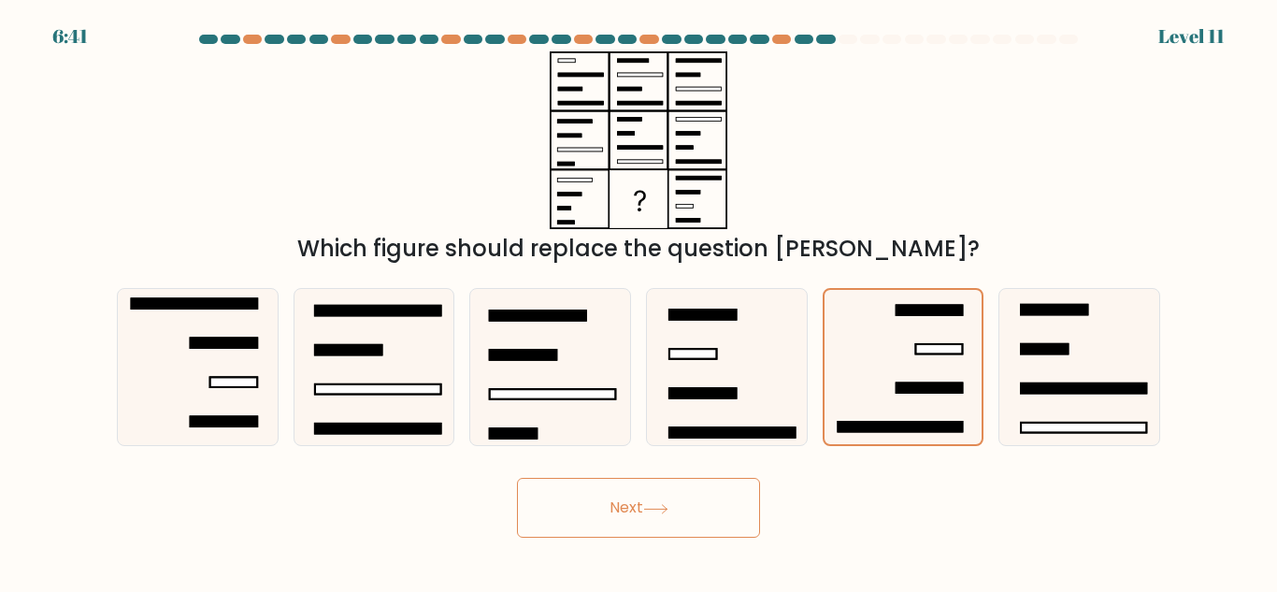
click at [720, 526] on button "Next" at bounding box center [638, 508] width 243 height 60
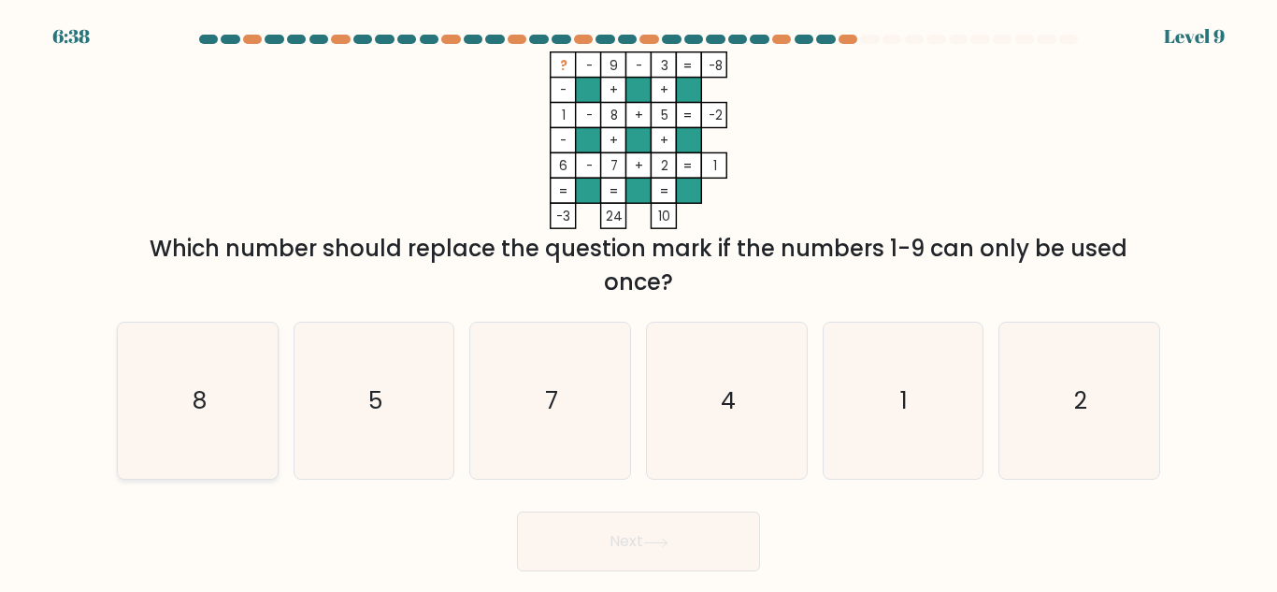
click at [206, 378] on icon "8" at bounding box center [198, 401] width 156 height 156
click at [639, 301] on input "a. 8" at bounding box center [639, 298] width 1 height 5
radio input "true"
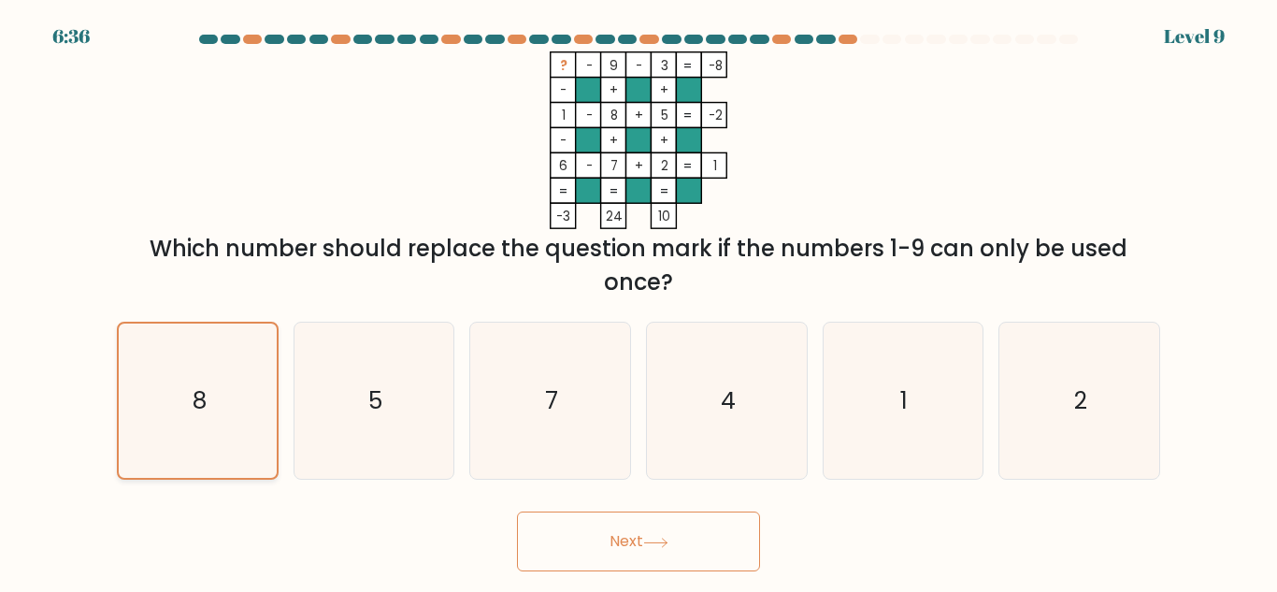
click at [177, 390] on icon "8" at bounding box center [198, 401] width 154 height 154
click at [639, 301] on input "a. 8" at bounding box center [639, 298] width 1 height 5
click at [903, 405] on text "1" at bounding box center [904, 400] width 7 height 33
click at [640, 301] on input "e. 1" at bounding box center [639, 298] width 1 height 5
radio input "true"
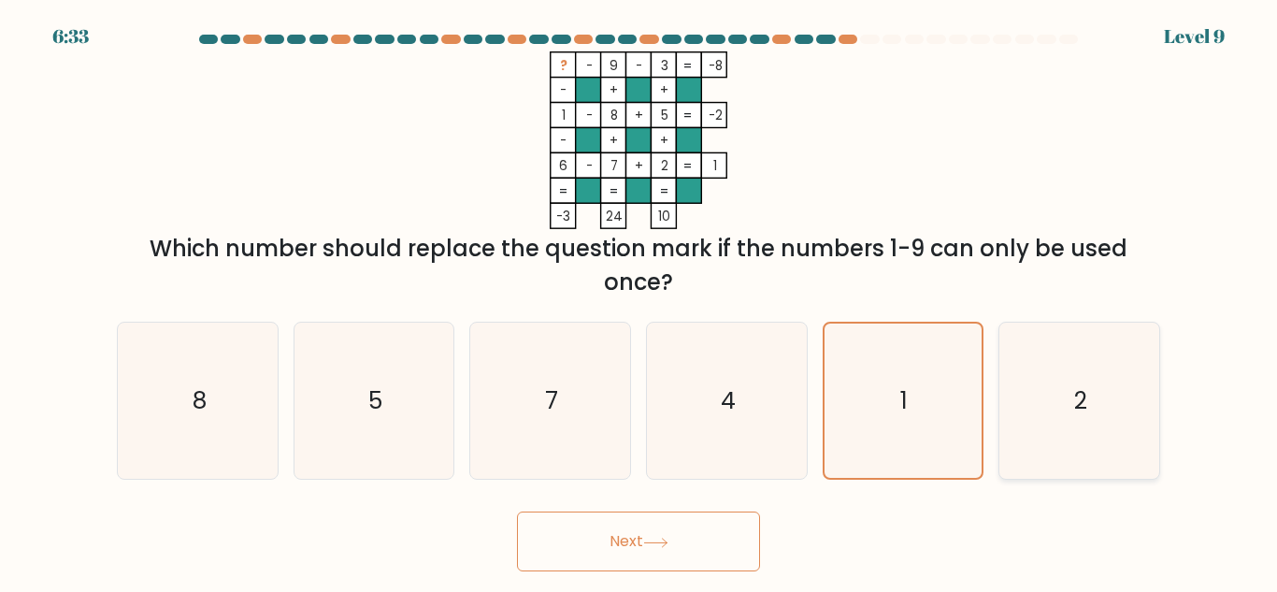
click at [1106, 452] on icon "2" at bounding box center [1079, 401] width 156 height 156
click at [640, 301] on input "f. 2" at bounding box center [639, 298] width 1 height 5
radio input "true"
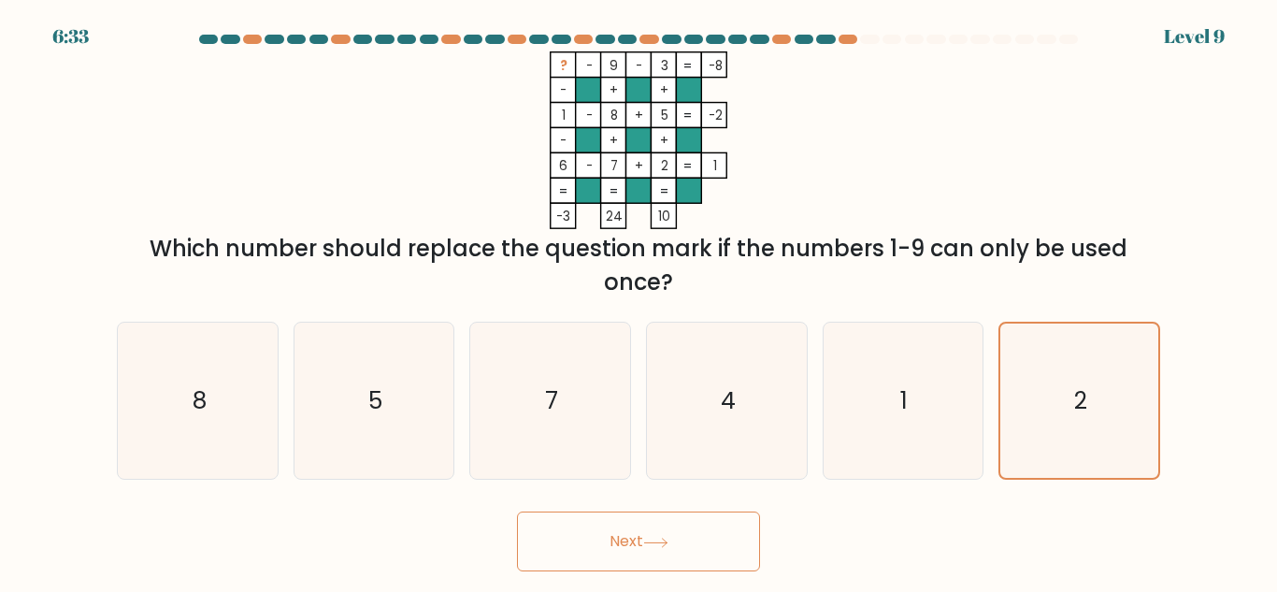
click at [727, 545] on button "Next" at bounding box center [638, 541] width 243 height 60
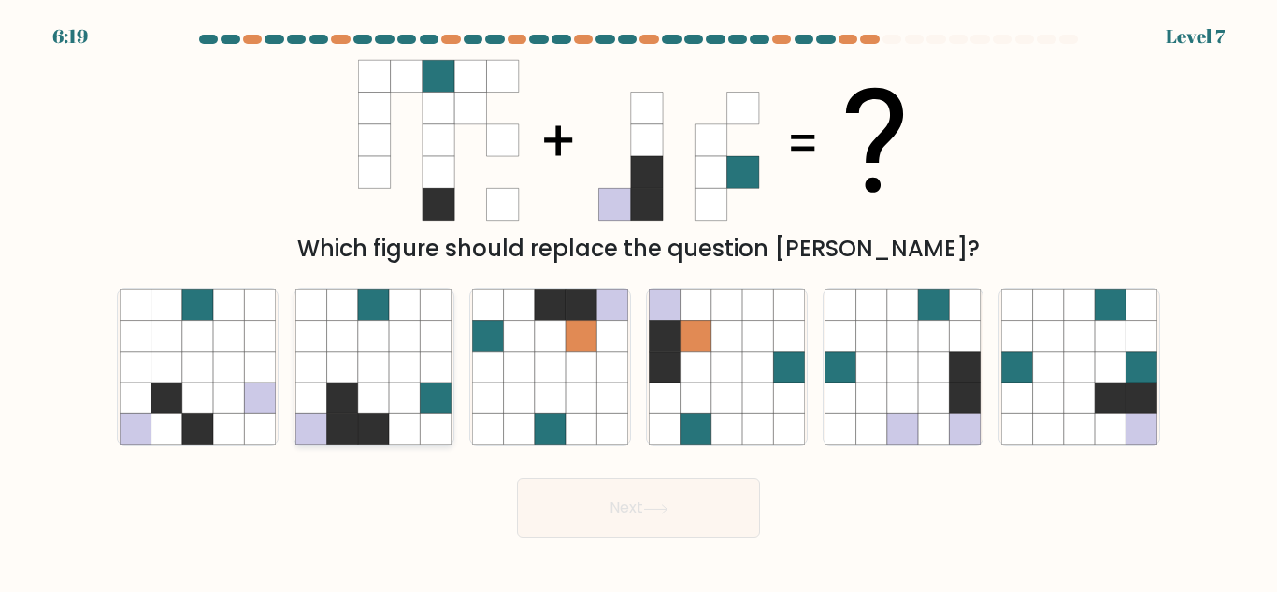
click at [404, 381] on icon at bounding box center [405, 367] width 31 height 31
click at [639, 301] on input "b." at bounding box center [639, 298] width 1 height 5
radio input "true"
drag, startPoint x: 733, startPoint y: 507, endPoint x: 699, endPoint y: 554, distance: 57.6
click at [731, 506] on button "Next" at bounding box center [638, 508] width 243 height 60
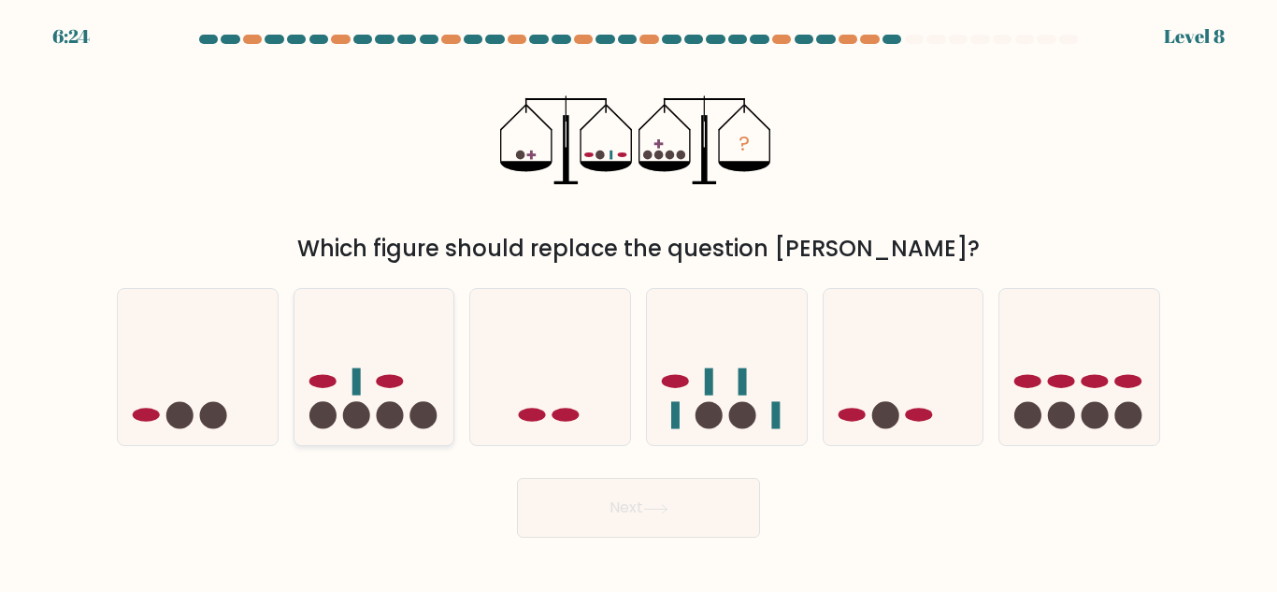
click at [397, 403] on icon at bounding box center [375, 367] width 160 height 132
click at [639, 301] on input "b." at bounding box center [639, 298] width 1 height 5
radio input "true"
click at [703, 516] on button "Next" at bounding box center [638, 508] width 243 height 60
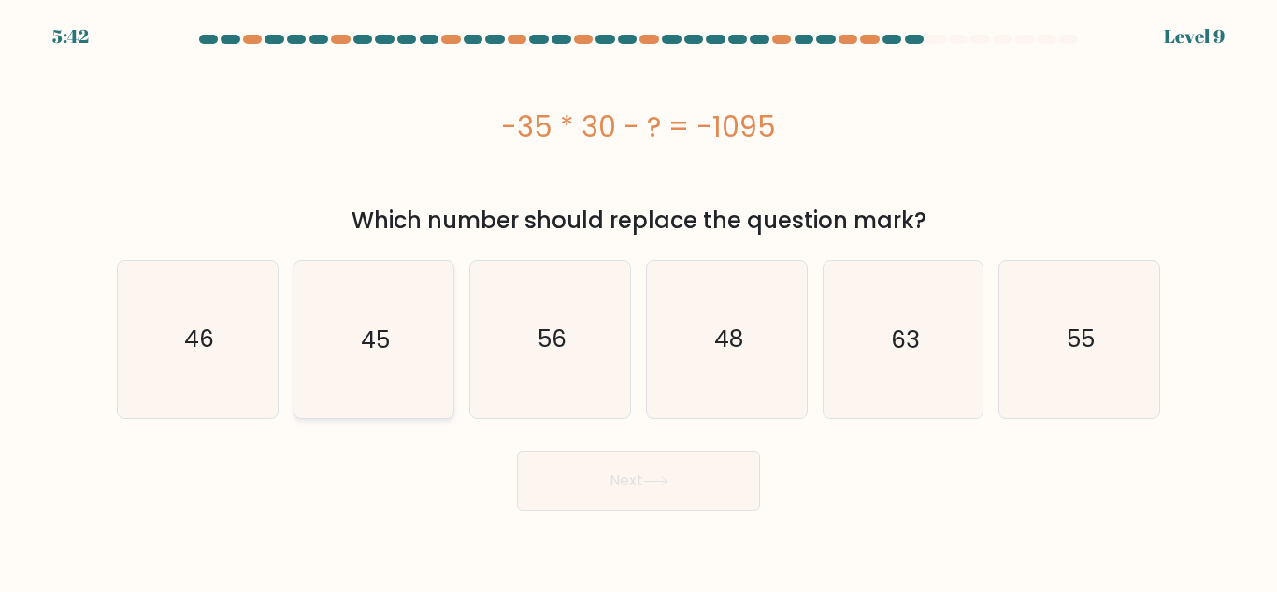
click at [394, 339] on icon "45" at bounding box center [373, 339] width 156 height 156
click at [639, 301] on input "b. 45" at bounding box center [639, 298] width 1 height 5
radio input "true"
click at [728, 492] on button "Next" at bounding box center [638, 481] width 243 height 60
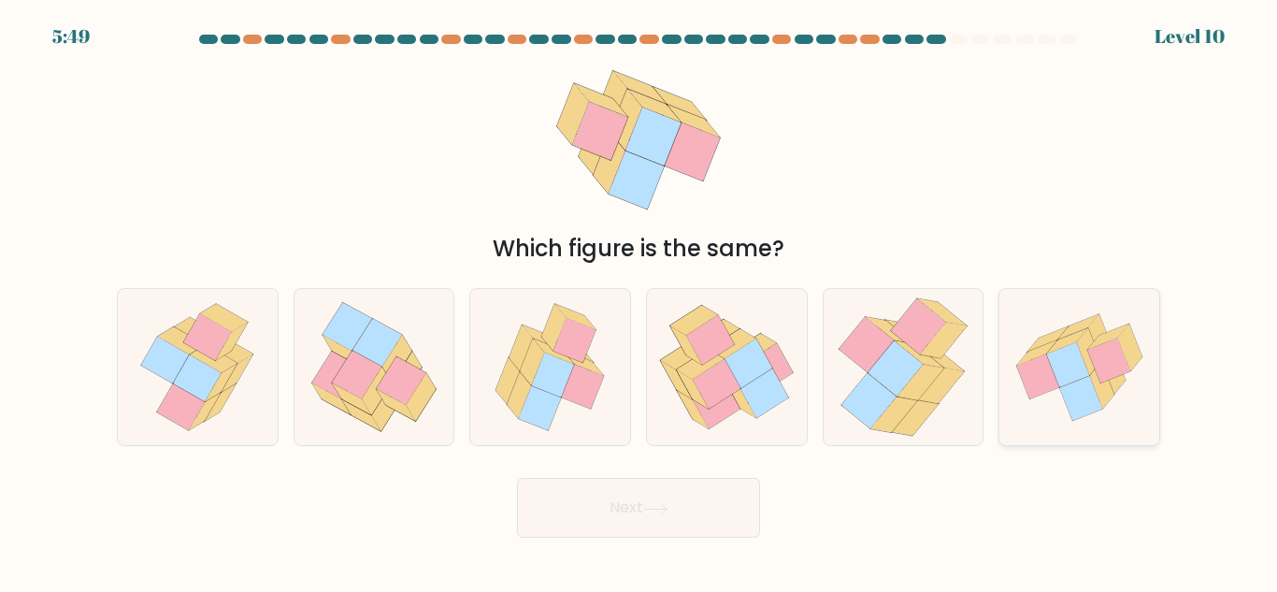
click at [1067, 386] on icon at bounding box center [1081, 398] width 43 height 45
click at [640, 301] on input "f." at bounding box center [639, 298] width 1 height 5
radio input "true"
click at [721, 491] on button "Next" at bounding box center [638, 508] width 243 height 60
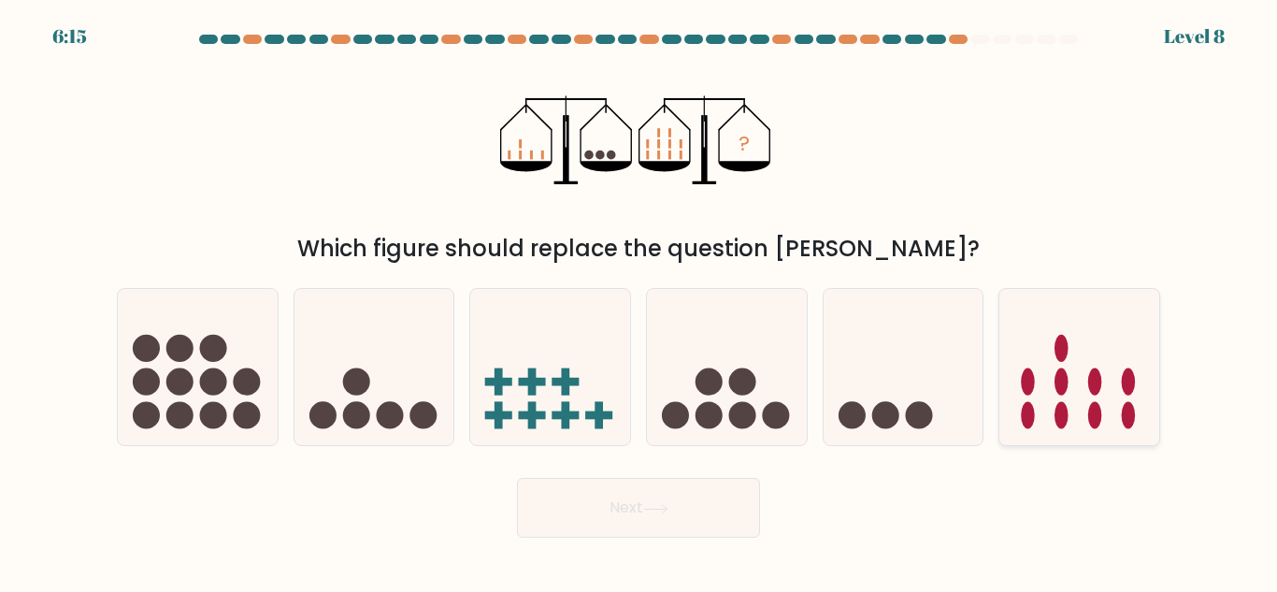
click at [1071, 367] on icon at bounding box center [1080, 367] width 160 height 132
click at [640, 301] on input "f." at bounding box center [639, 298] width 1 height 5
radio input "true"
click at [684, 514] on button "Next" at bounding box center [638, 508] width 243 height 60
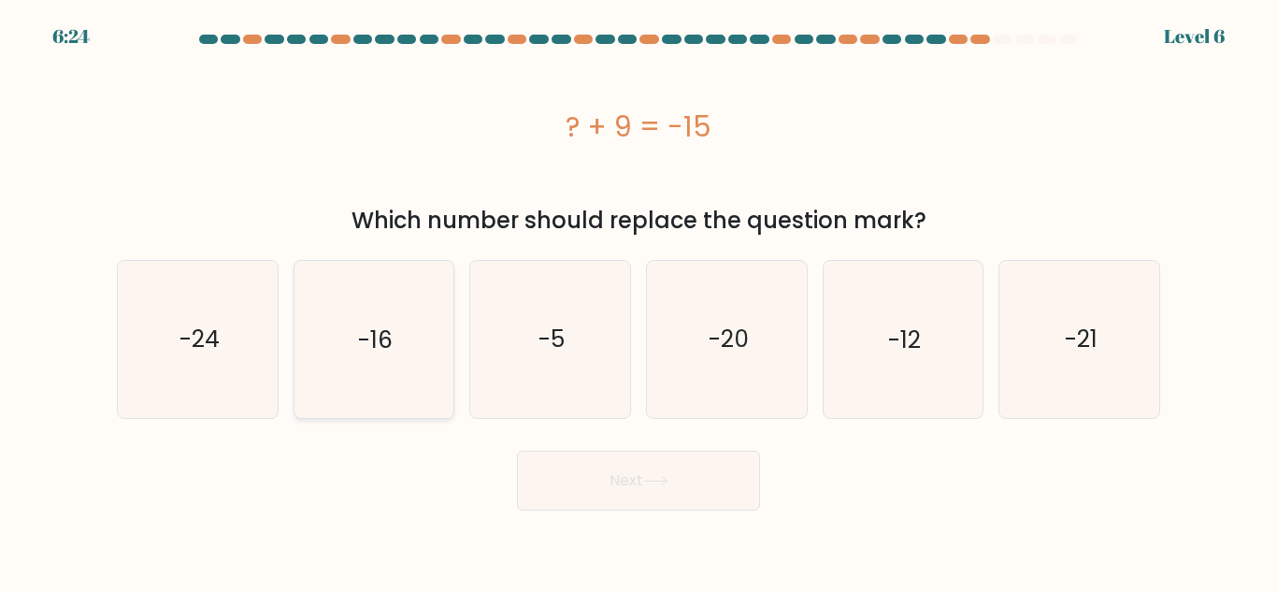
drag, startPoint x: 211, startPoint y: 332, endPoint x: 347, endPoint y: 389, distance: 147.1
click at [211, 330] on text "-24" at bounding box center [199, 339] width 40 height 33
click at [639, 301] on input "a. -24" at bounding box center [639, 298] width 1 height 5
radio input "true"
click at [702, 477] on button "Next" at bounding box center [638, 481] width 243 height 60
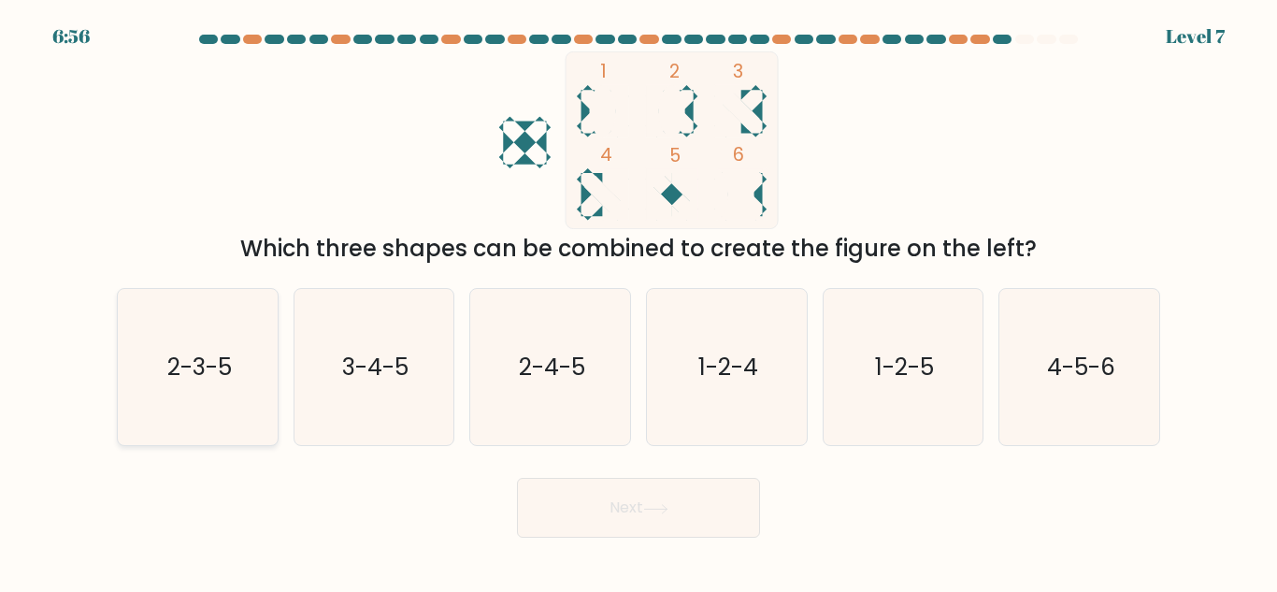
click at [237, 336] on icon "2-3-5" at bounding box center [198, 367] width 156 height 156
click at [639, 301] on input "a. 2-3-5" at bounding box center [639, 298] width 1 height 5
radio input "true"
click at [737, 534] on button "Next" at bounding box center [638, 508] width 243 height 60
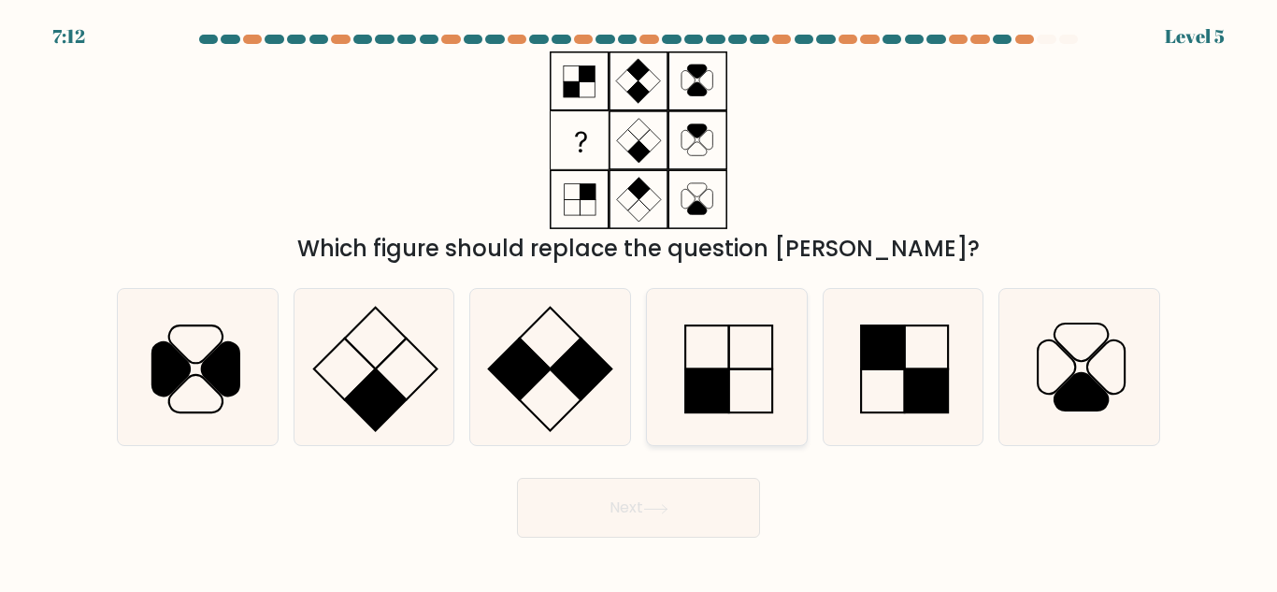
click at [747, 390] on icon at bounding box center [727, 367] width 156 height 156
click at [640, 301] on input "d." at bounding box center [639, 298] width 1 height 5
radio input "true"
click at [702, 526] on button "Next" at bounding box center [638, 508] width 243 height 60
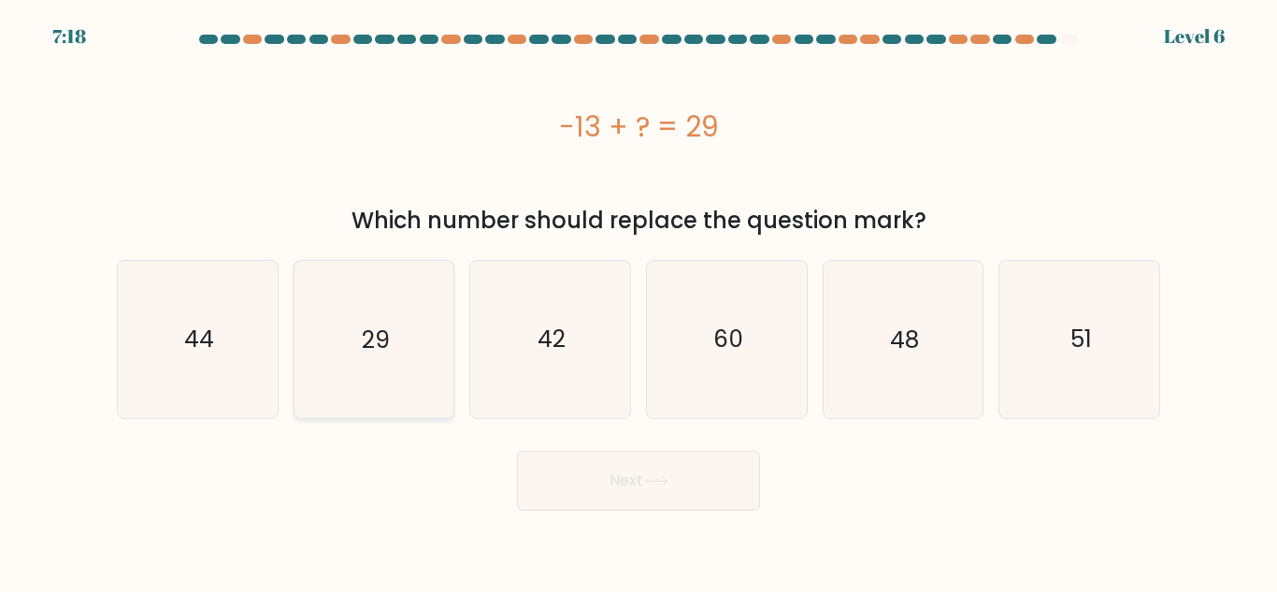
click at [379, 345] on text "29" at bounding box center [376, 339] width 28 height 33
click at [639, 301] on input "b. 29" at bounding box center [639, 298] width 1 height 5
radio input "true"
click at [732, 484] on button "Next" at bounding box center [638, 481] width 243 height 60
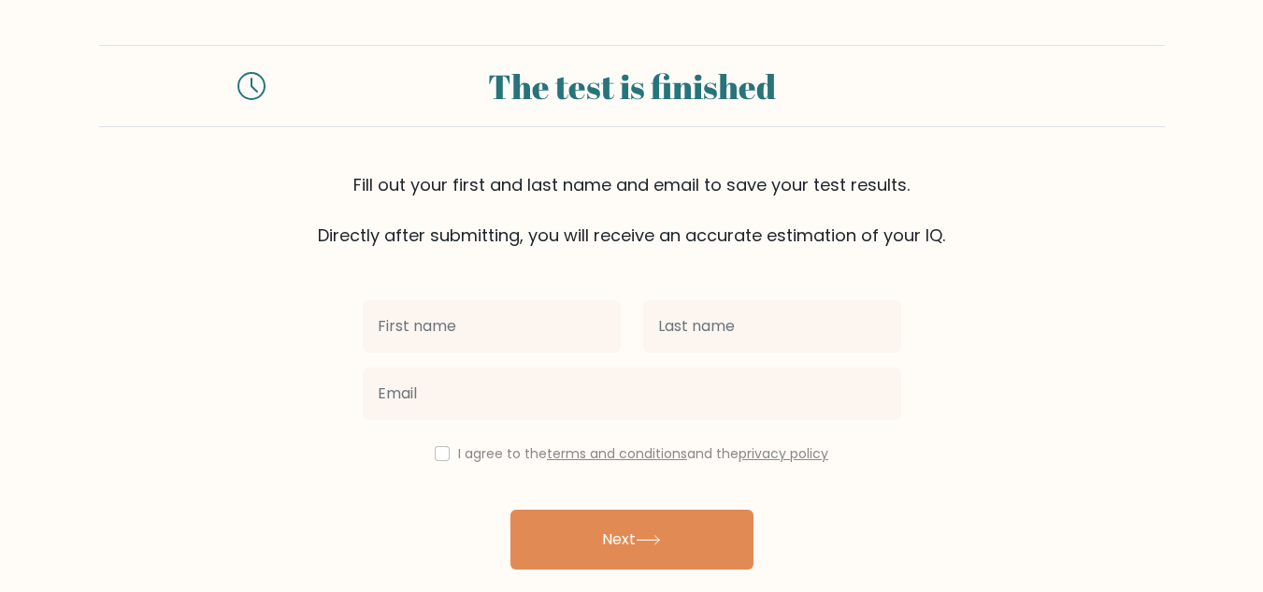
click at [549, 331] on input "text" at bounding box center [492, 326] width 258 height 52
type input "[PERSON_NAME]"
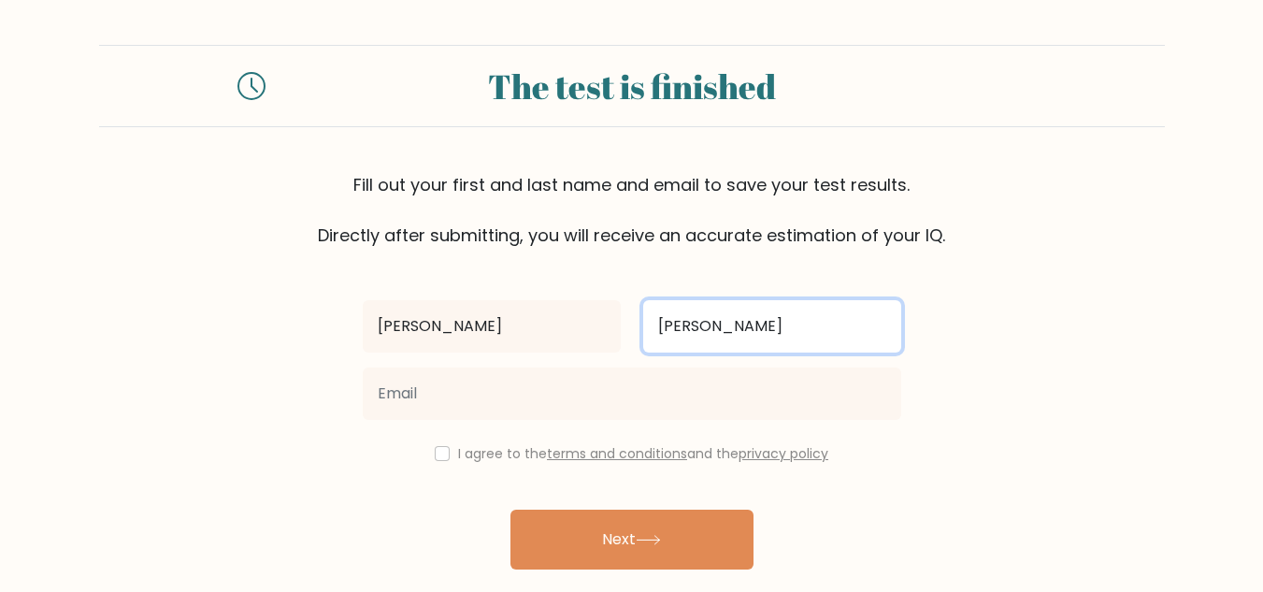
type input "[PERSON_NAME]"
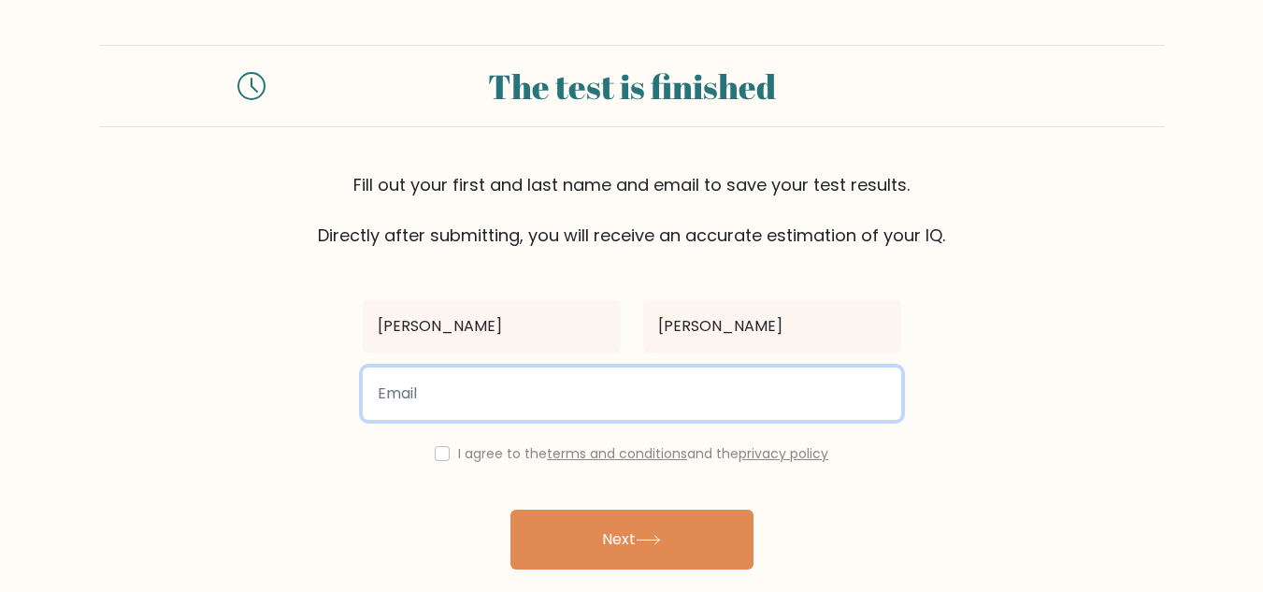
click at [481, 396] on input "email" at bounding box center [632, 393] width 539 height 52
type input "gelaygacusan@gmail.com"
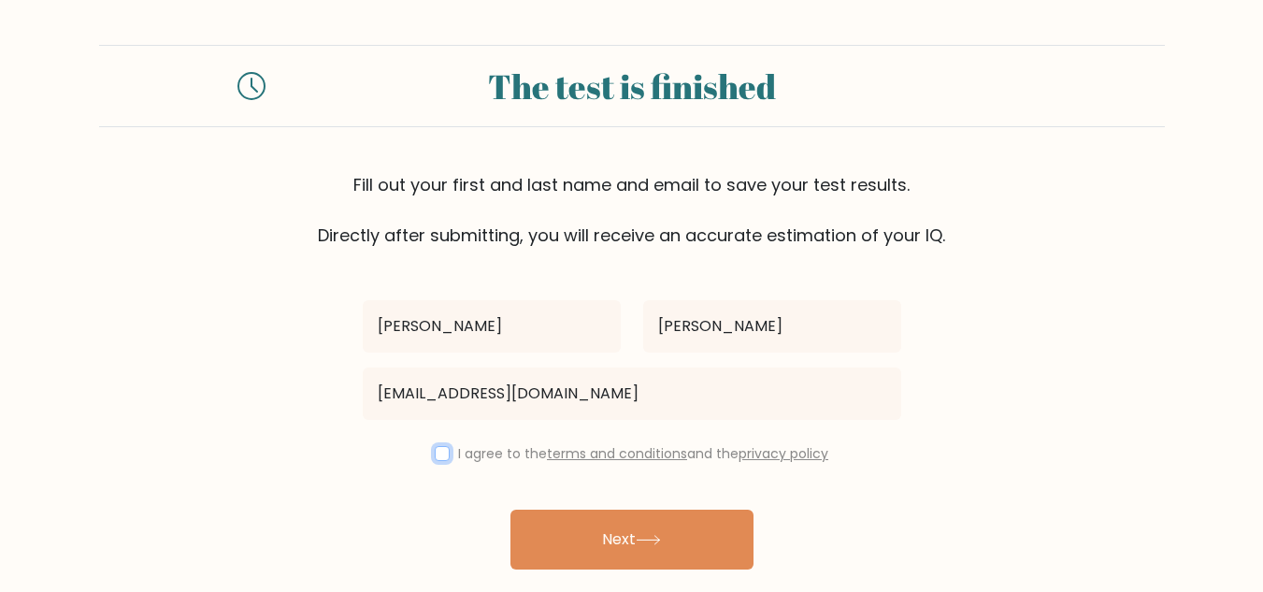
drag, startPoint x: 437, startPoint y: 457, endPoint x: 479, endPoint y: 500, distance: 60.2
click at [437, 457] on input "checkbox" at bounding box center [442, 453] width 15 height 15
checkbox input "true"
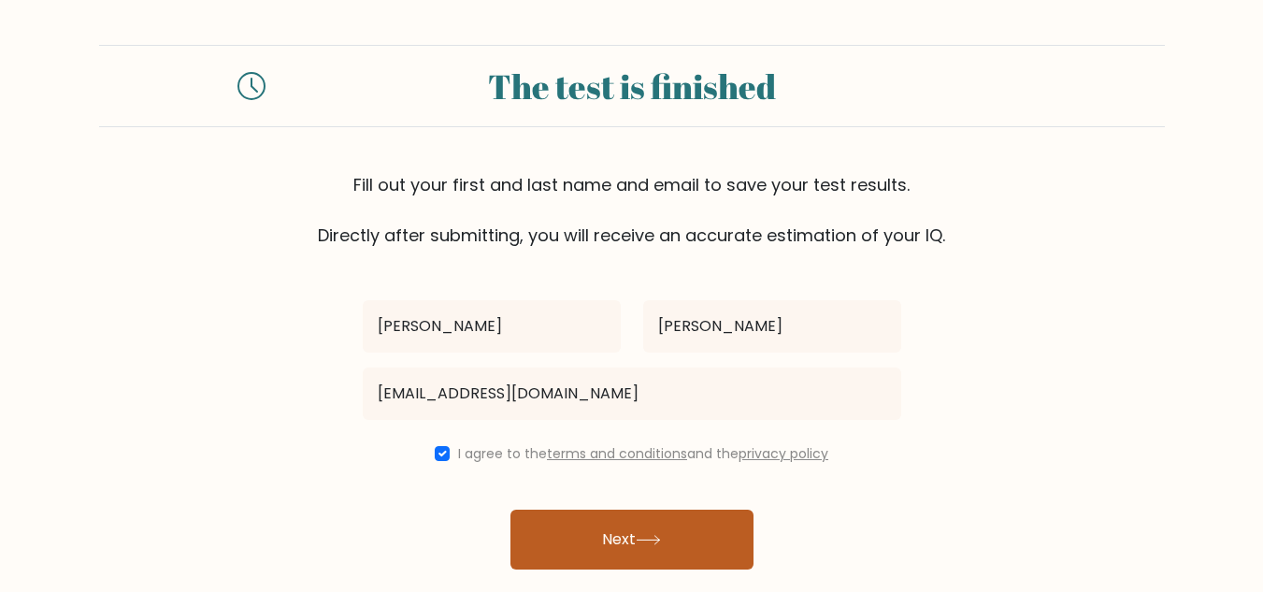
click at [642, 537] on icon at bounding box center [648, 540] width 25 height 10
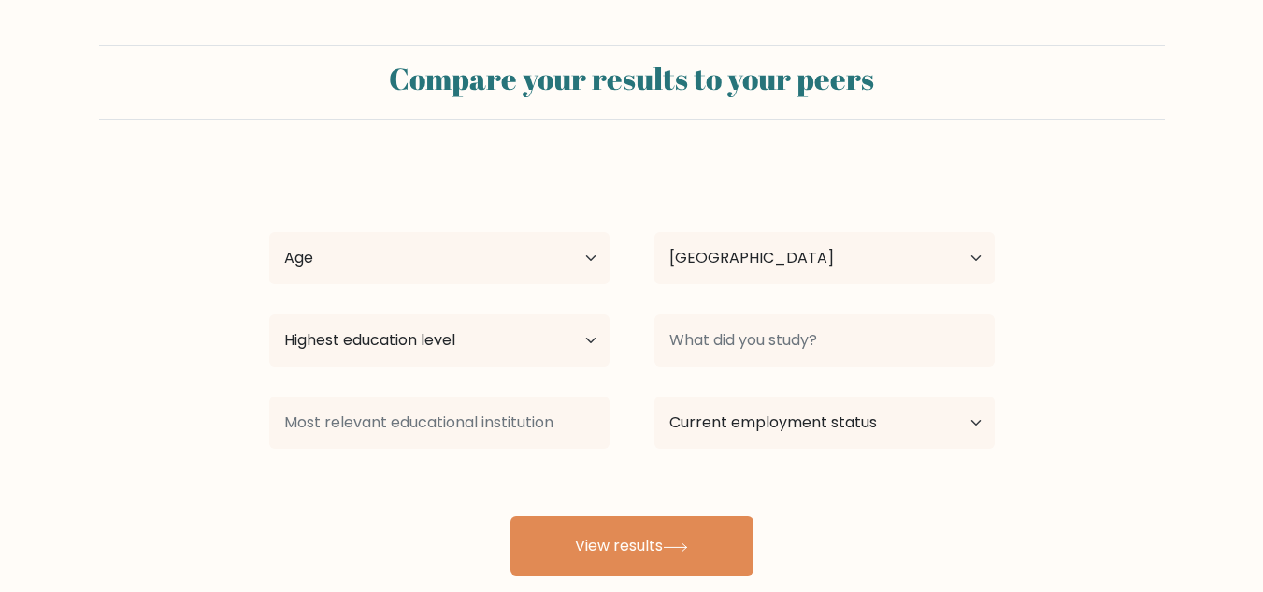
select select "PH"
click at [545, 278] on select "Age Under [DEMOGRAPHIC_DATA] [DEMOGRAPHIC_DATA] [DEMOGRAPHIC_DATA] [DEMOGRAPHIC…" at bounding box center [439, 258] width 340 height 52
select select "35_44"
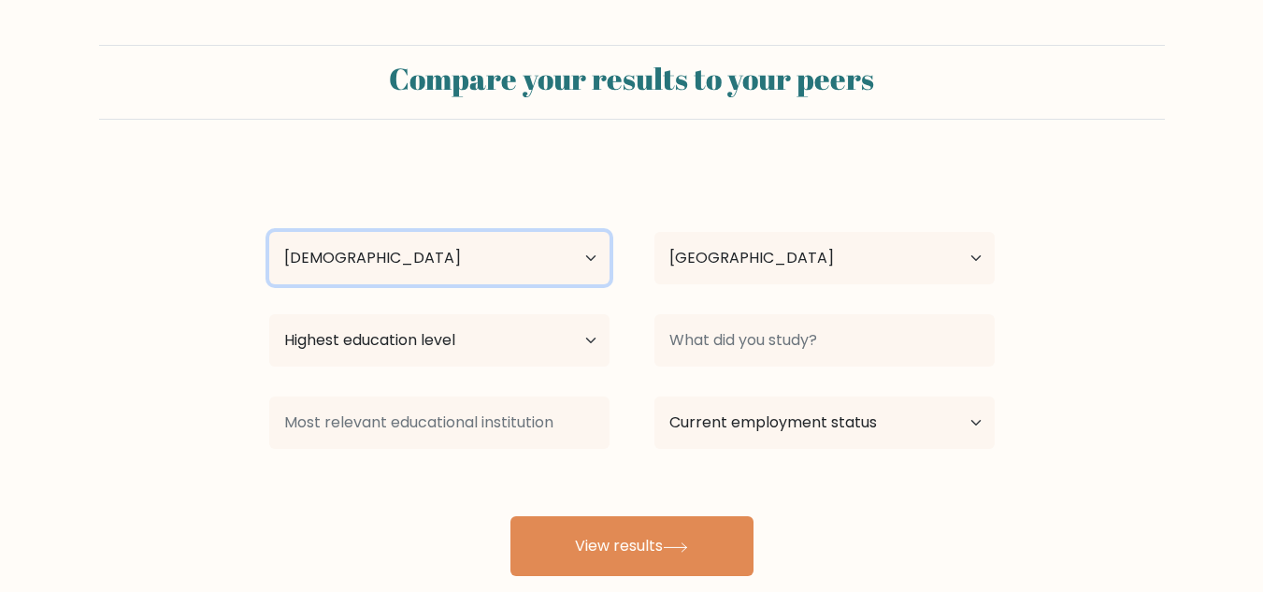
click at [269, 232] on select "Age Under [DEMOGRAPHIC_DATA] [DEMOGRAPHIC_DATA] [DEMOGRAPHIC_DATA] [DEMOGRAPHIC…" at bounding box center [439, 258] width 340 height 52
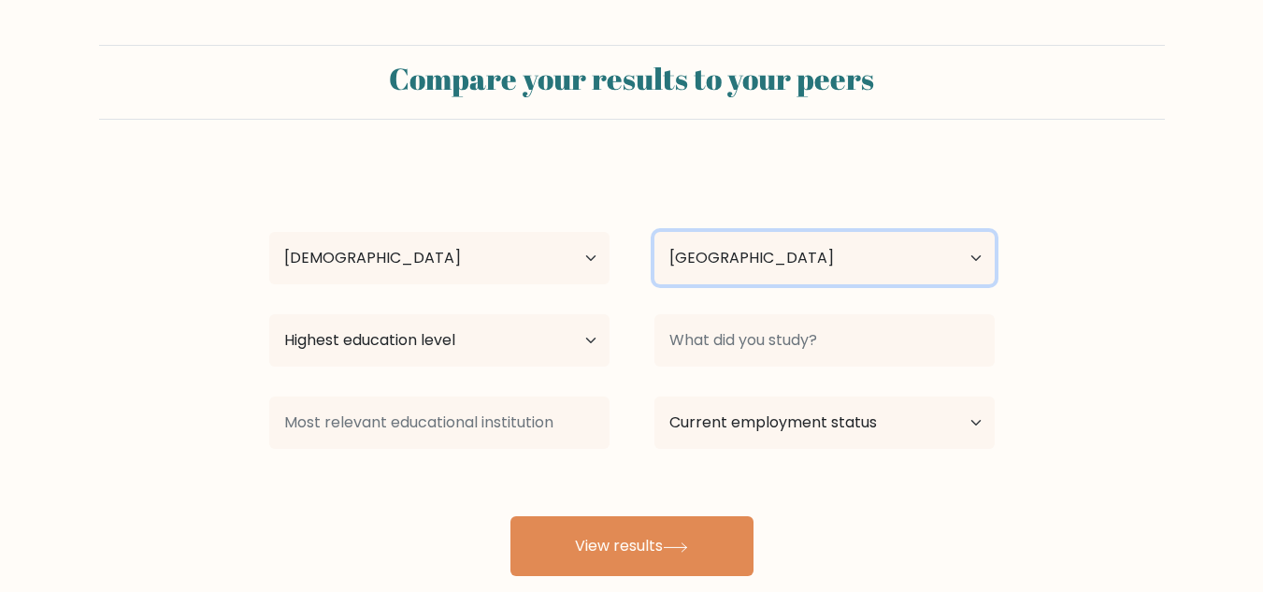
click at [797, 267] on select "Country [GEOGRAPHIC_DATA] [GEOGRAPHIC_DATA] [GEOGRAPHIC_DATA] [US_STATE] [GEOGR…" at bounding box center [825, 258] width 340 height 52
click at [762, 269] on select "Country [GEOGRAPHIC_DATA] [GEOGRAPHIC_DATA] [GEOGRAPHIC_DATA] [US_STATE] [GEOGR…" at bounding box center [825, 258] width 340 height 52
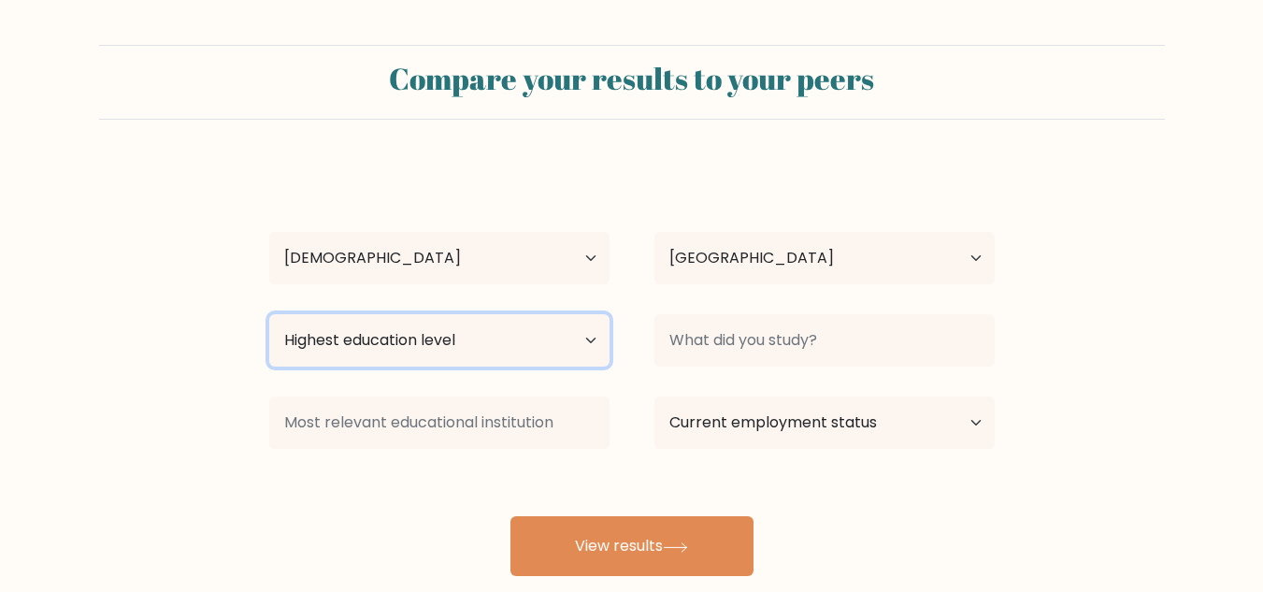
click at [482, 339] on select "Highest education level No schooling Primary Lower Secondary Upper Secondary Oc…" at bounding box center [439, 340] width 340 height 52
select select "upper_secondary"
click at [269, 314] on select "Highest education level No schooling Primary Lower Secondary Upper Secondary Oc…" at bounding box center [439, 340] width 340 height 52
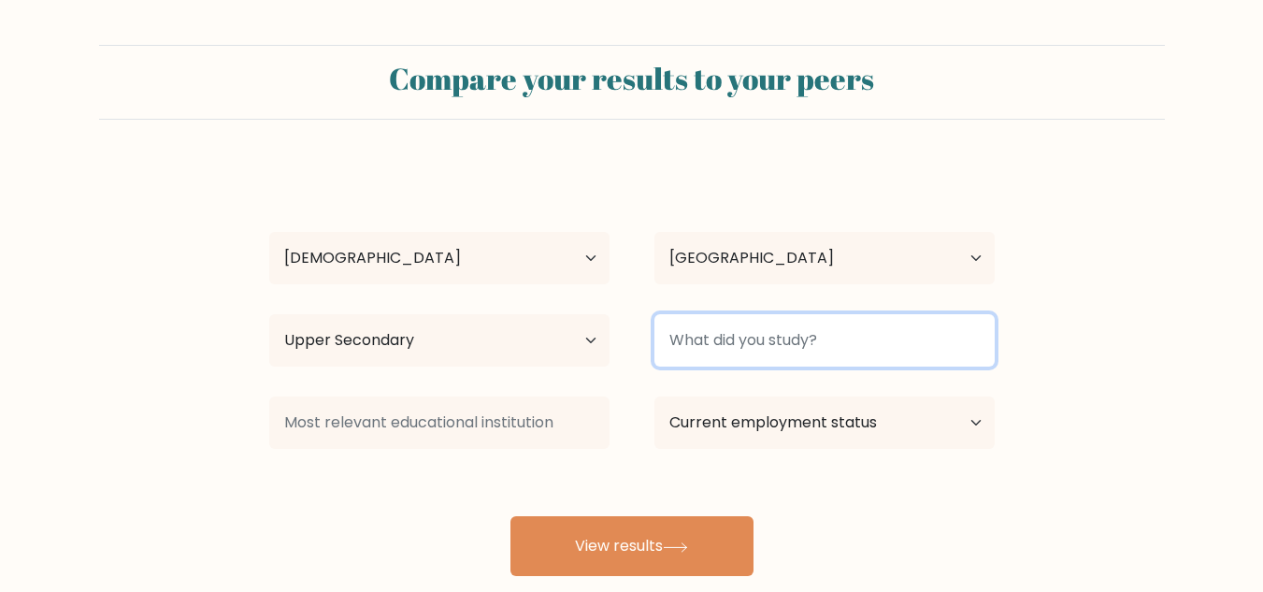
click at [872, 343] on input at bounding box center [825, 340] width 340 height 52
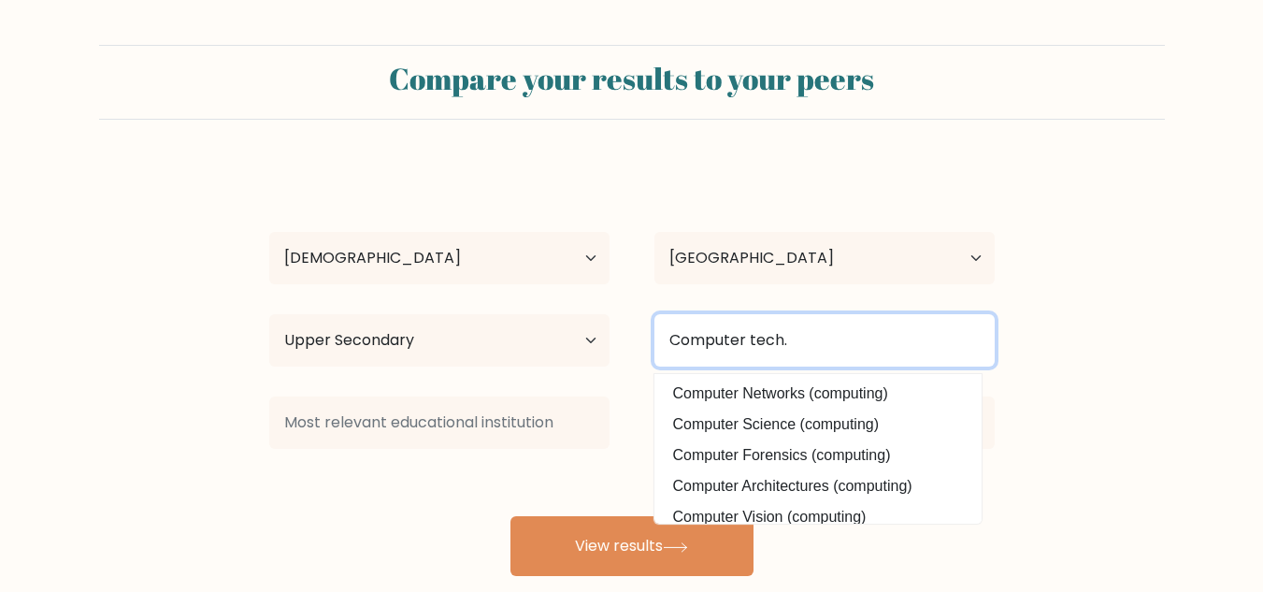
click at [962, 348] on input "Computer tech." at bounding box center [825, 340] width 340 height 52
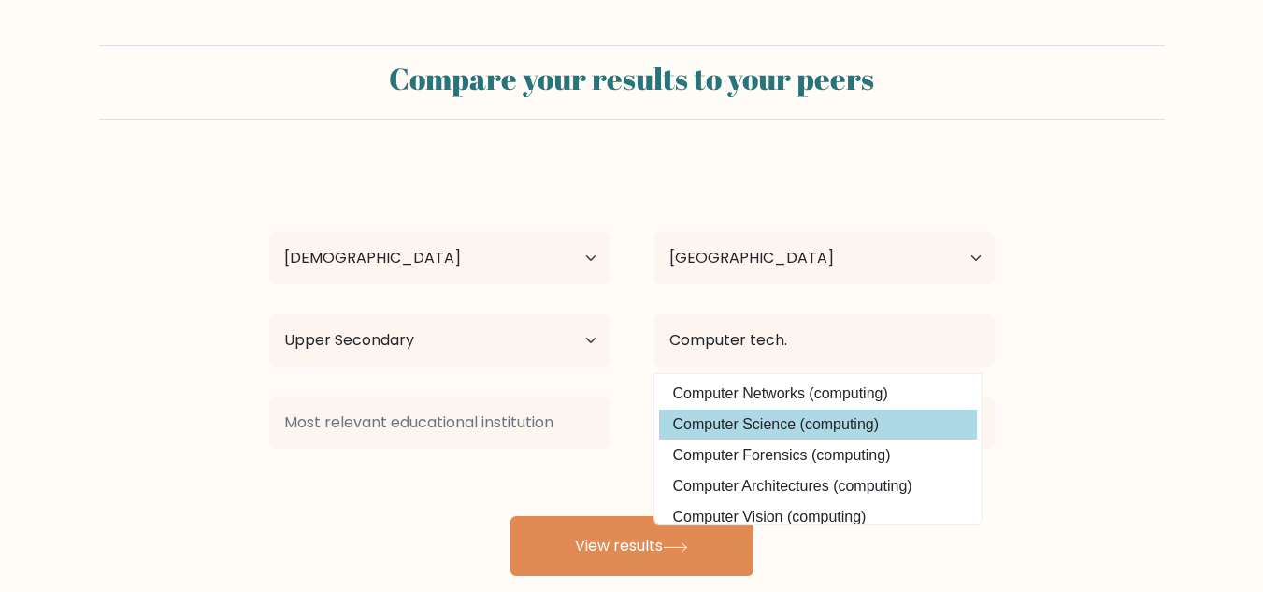
click at [826, 421] on option "Computer Science (computing)" at bounding box center [818, 425] width 318 height 30
type input "Computer Science"
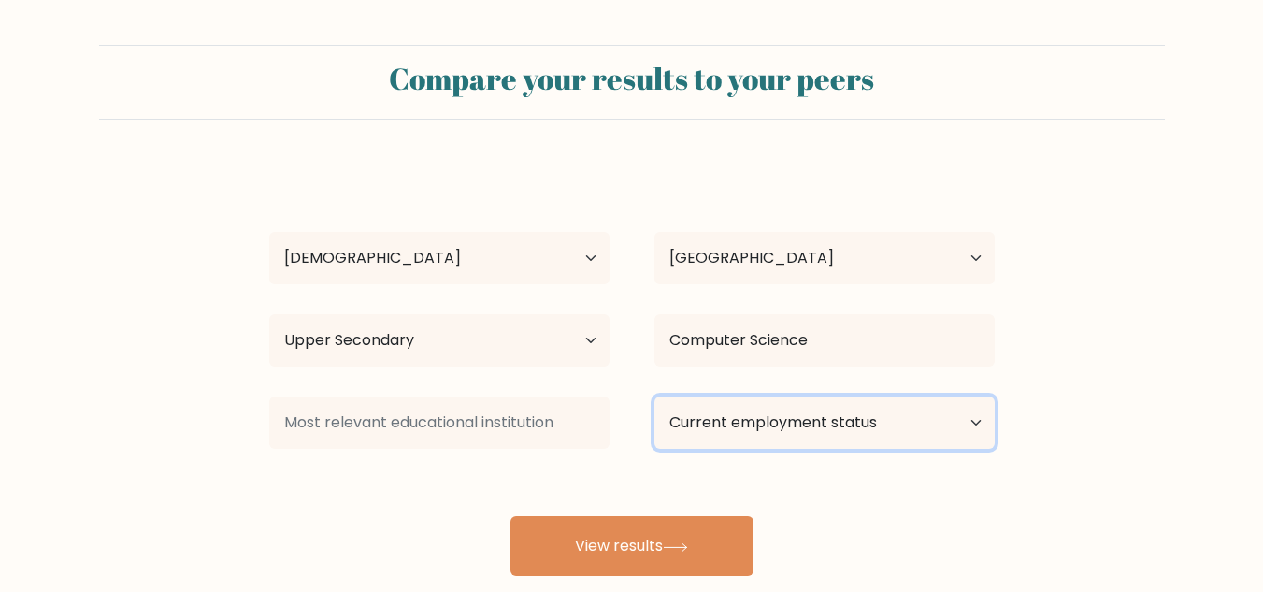
click at [814, 417] on select "Current employment status Employed Student Retired Other / prefer not to answer" at bounding box center [825, 422] width 340 height 52
select select "other"
click at [655, 396] on select "Current employment status Employed Student Retired Other / prefer not to answer" at bounding box center [825, 422] width 340 height 52
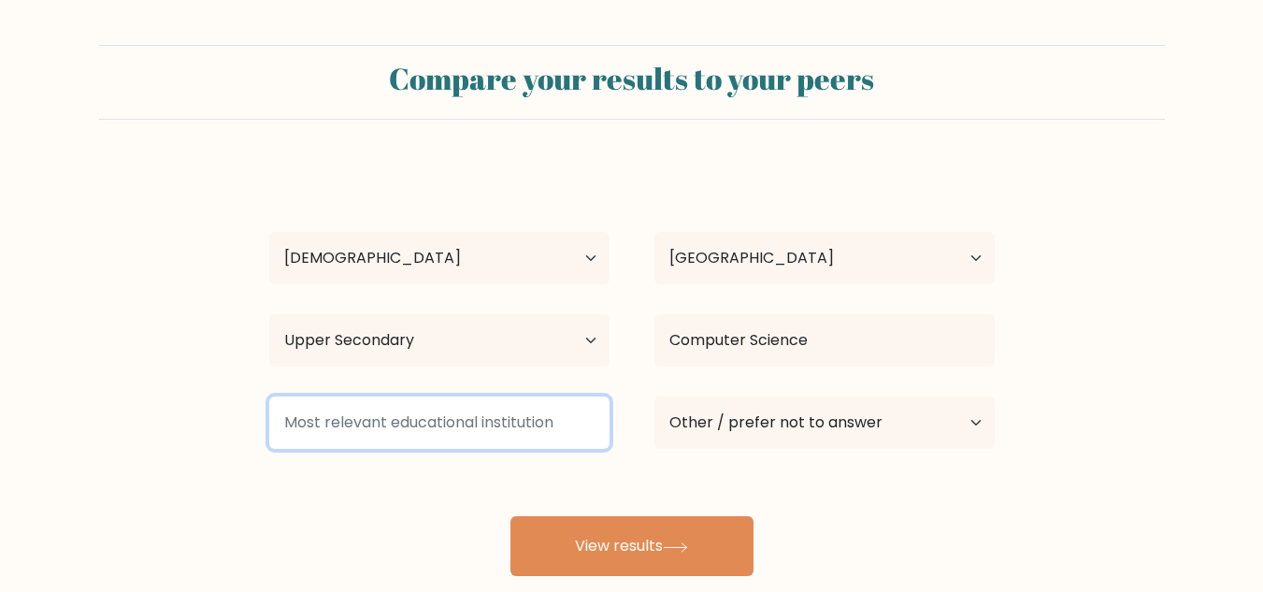
click at [452, 430] on input at bounding box center [439, 422] width 340 height 52
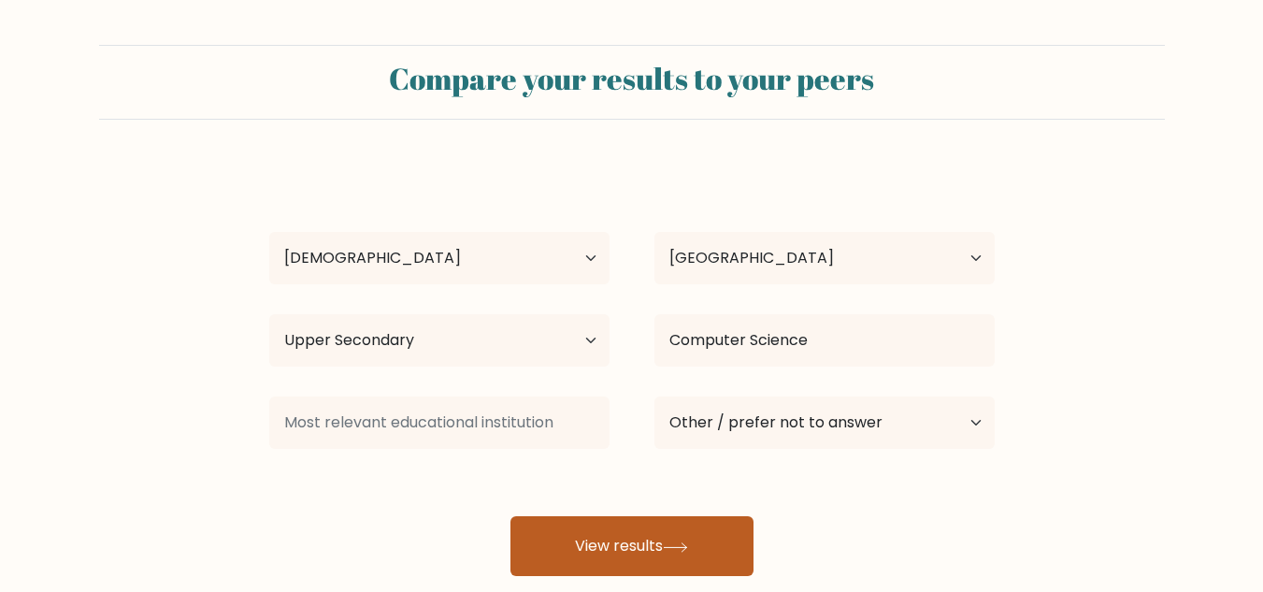
click at [728, 540] on button "View results" at bounding box center [632, 546] width 243 height 60
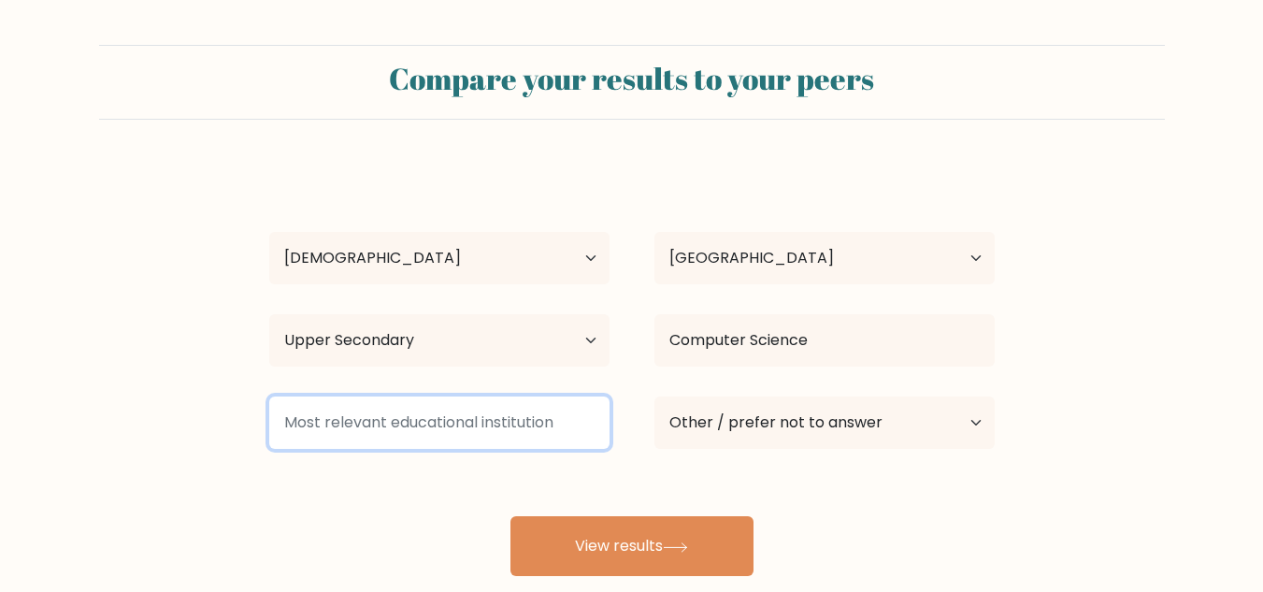
click at [483, 415] on input at bounding box center [439, 422] width 340 height 52
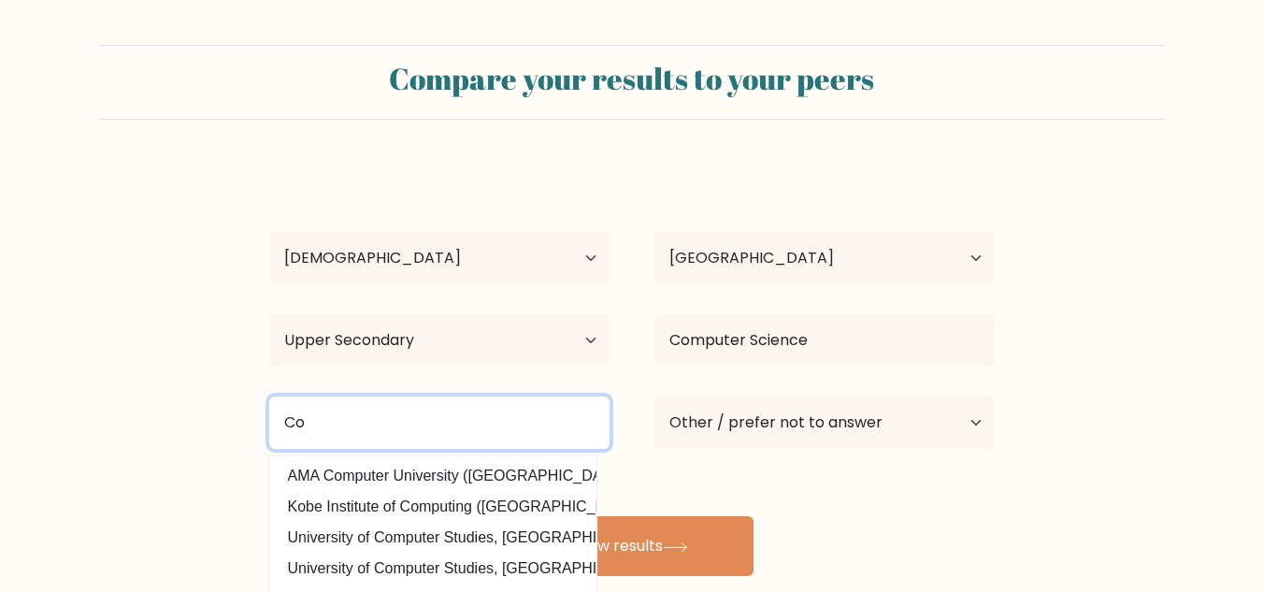
type input "C"
type input "STI"
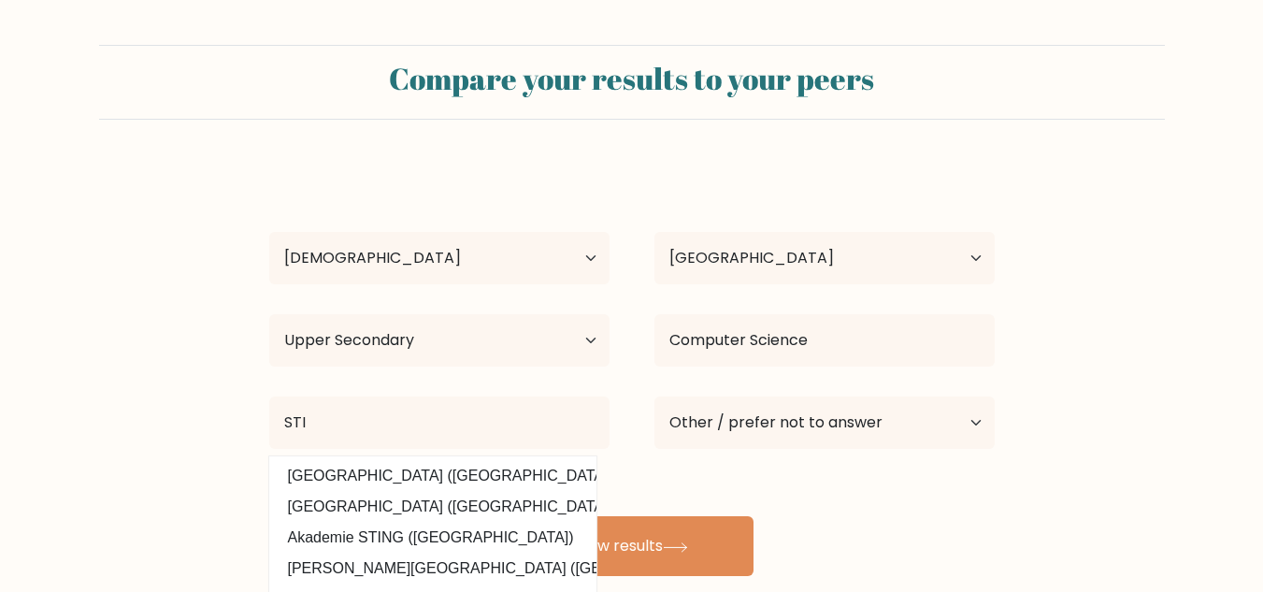
click at [852, 492] on div "[PERSON_NAME] Age Under [DEMOGRAPHIC_DATA] [DEMOGRAPHIC_DATA] [DEMOGRAPHIC_DATA…" at bounding box center [632, 370] width 748 height 411
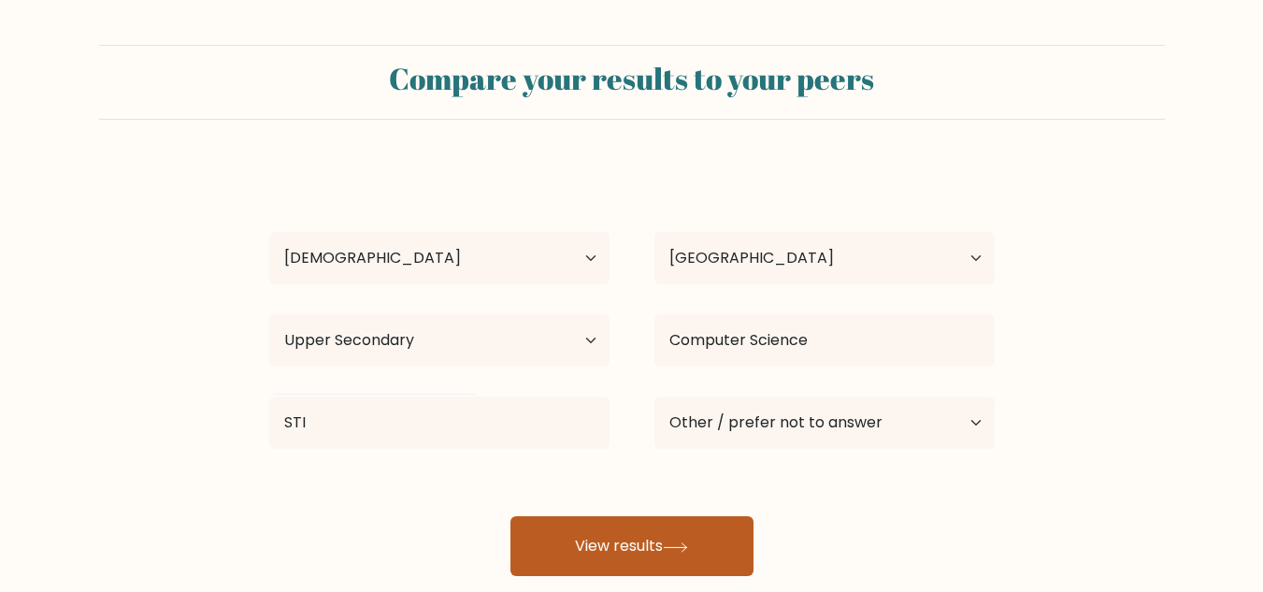
click at [688, 542] on icon at bounding box center [675, 547] width 25 height 10
